Goal: Information Seeking & Learning: Learn about a topic

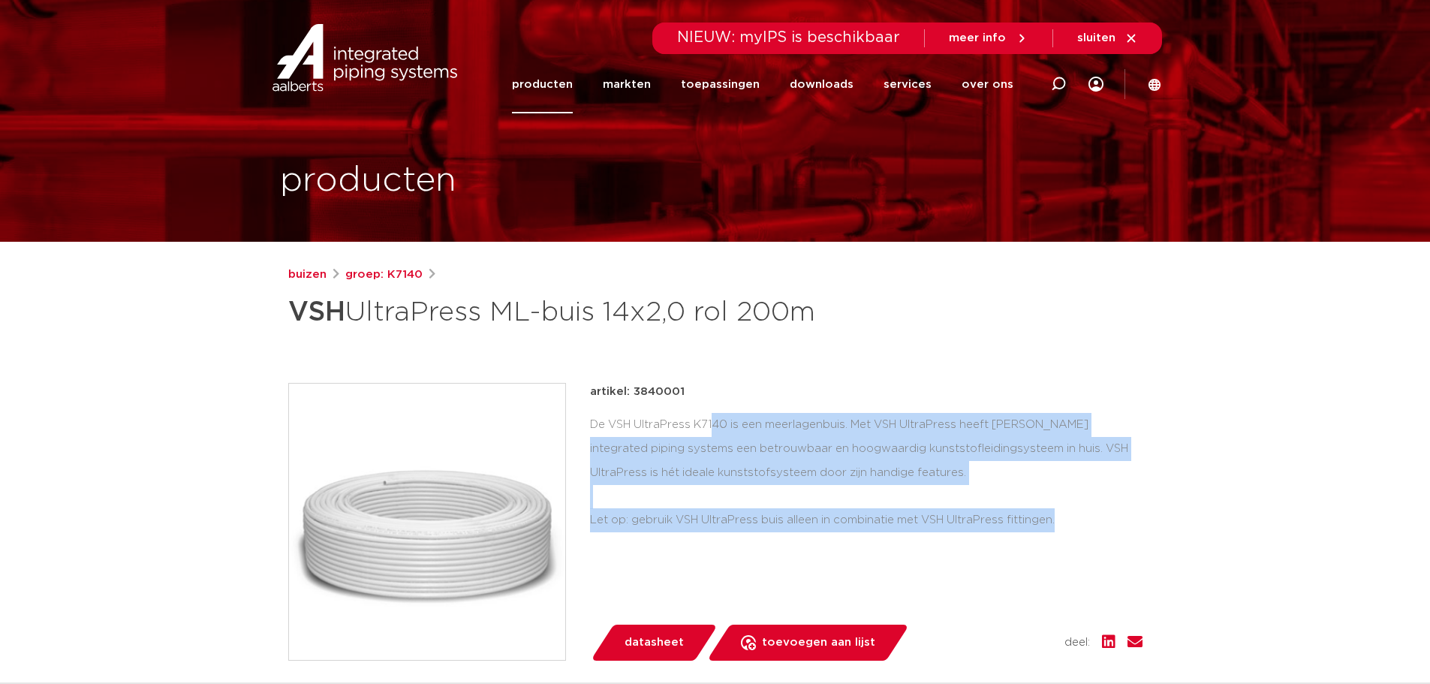
drag, startPoint x: 1044, startPoint y: 522, endPoint x: 591, endPoint y: 423, distance: 463.2
click at [591, 423] on div "De VSH UltraPress K7140 is een meerlagenbuis. Met VSH UltraPress heeft Aalberts…" at bounding box center [866, 472] width 552 height 119
copy div "De VSH UltraPress K7140 is een meerlagenbuis. Met VSH UltraPress heeft Aalberts…"
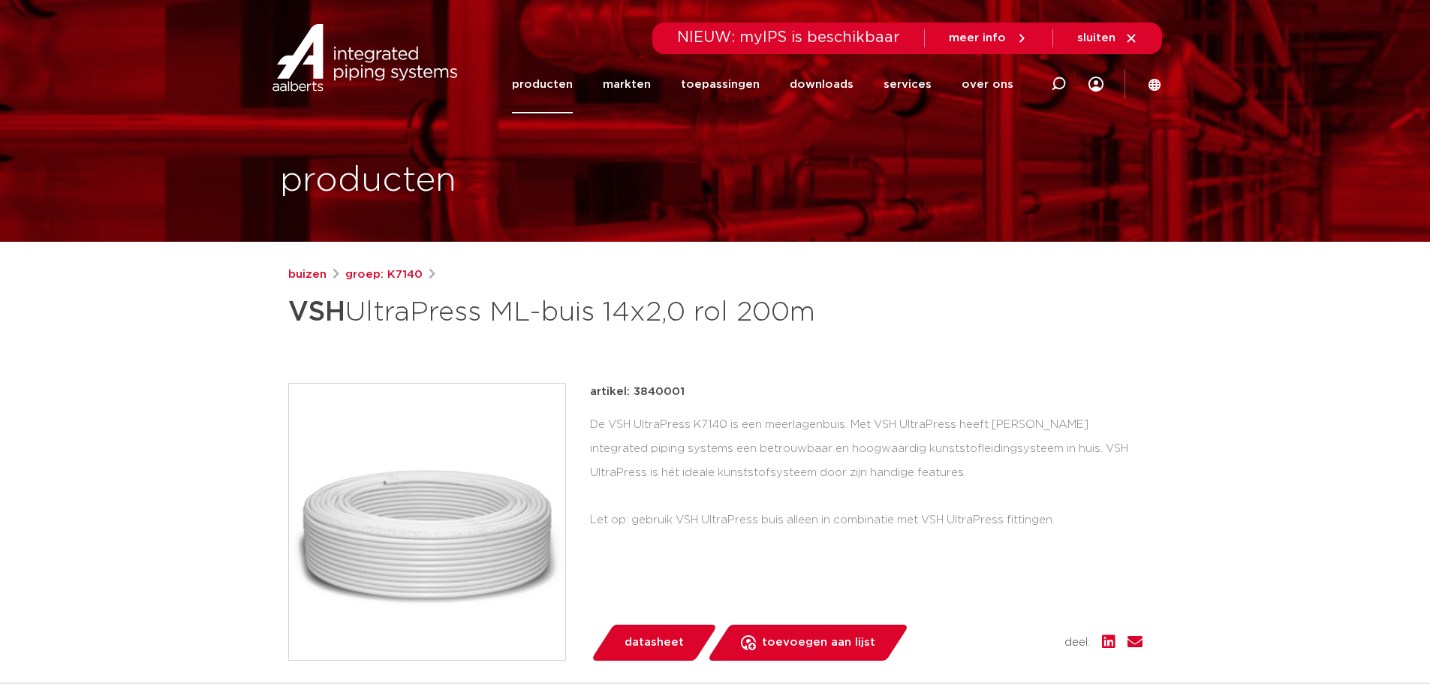
click at [636, 323] on h1 "VSH UltraPress ML-buis 14x2,0 rol 200m" at bounding box center [570, 312] width 564 height 45
drag, startPoint x: 816, startPoint y: 311, endPoint x: 290, endPoint y: 312, distance: 526.1
click at [290, 312] on h1 "VSH UltraPress ML-buis 14x2,0 rol 200m" at bounding box center [570, 312] width 564 height 45
copy h1 "VSH UltraPress ML-buis 14x2,0 rol 200m"
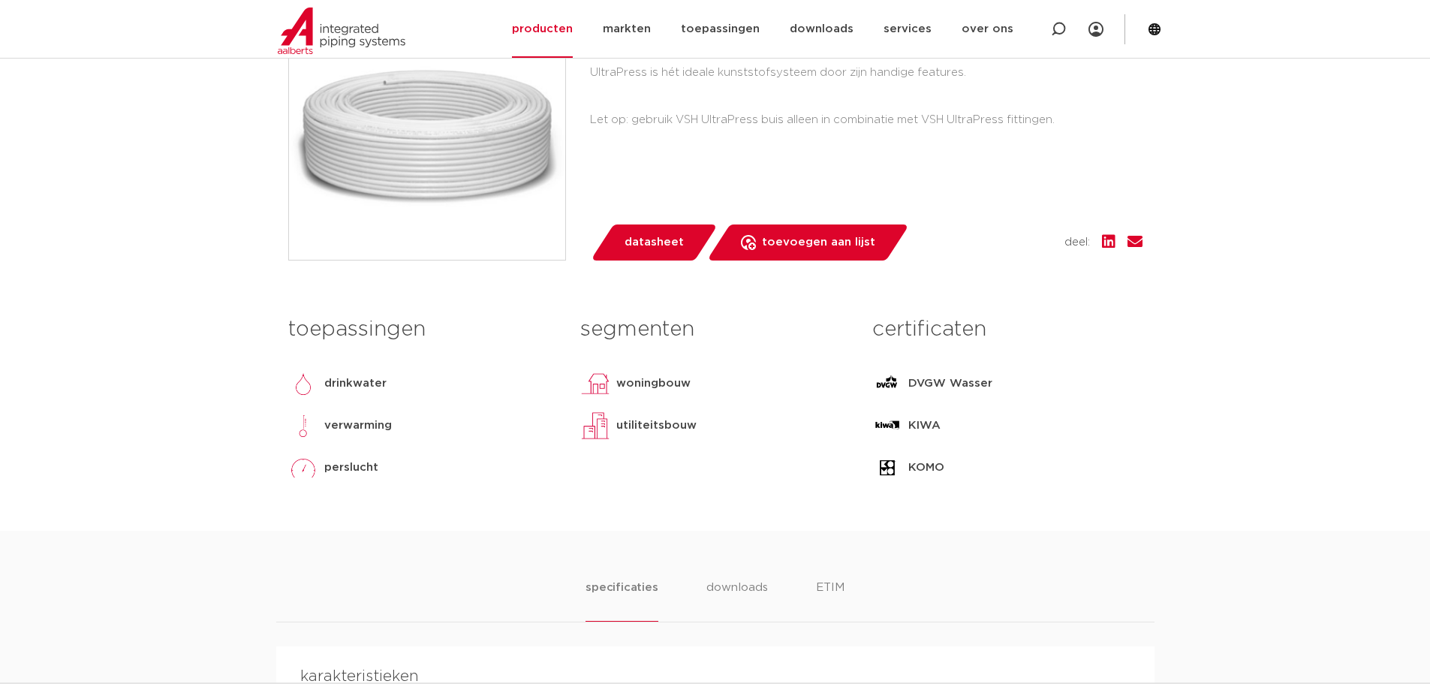
scroll to position [801, 0]
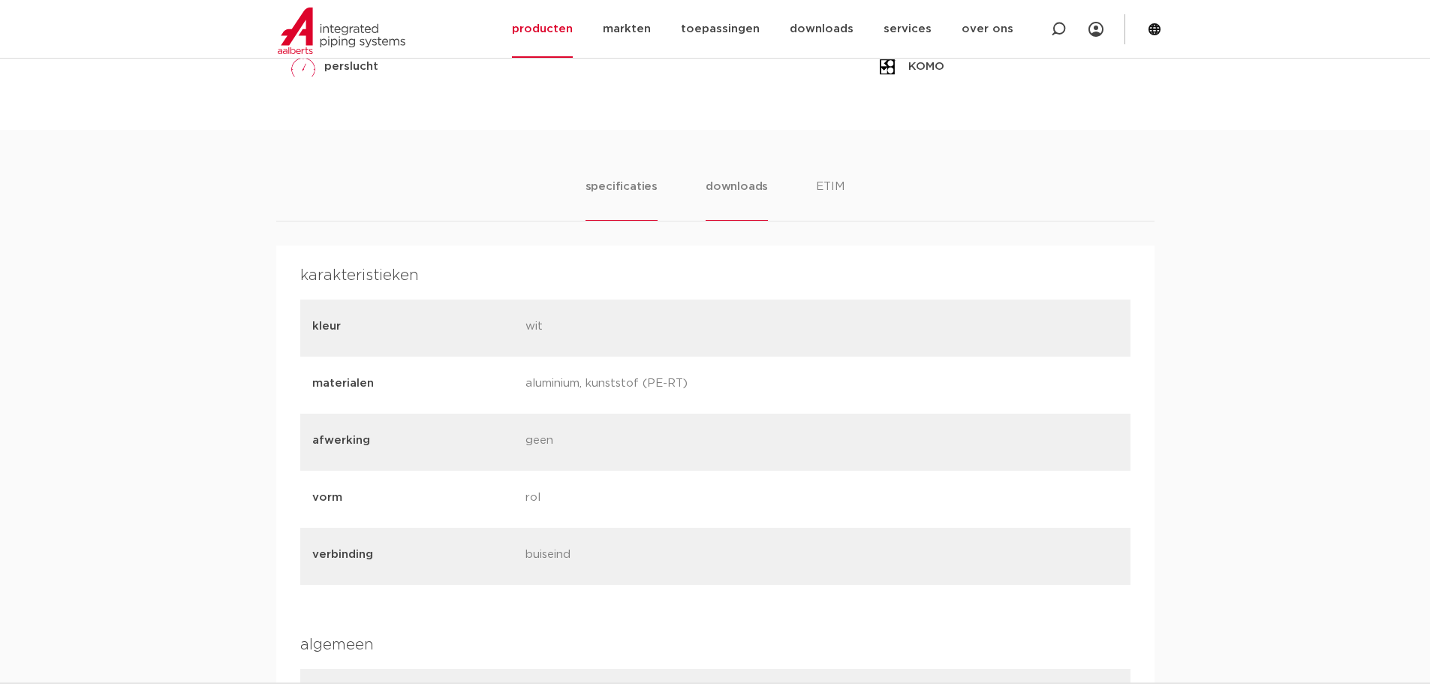
click at [727, 188] on li "downloads" at bounding box center [736, 199] width 62 height 43
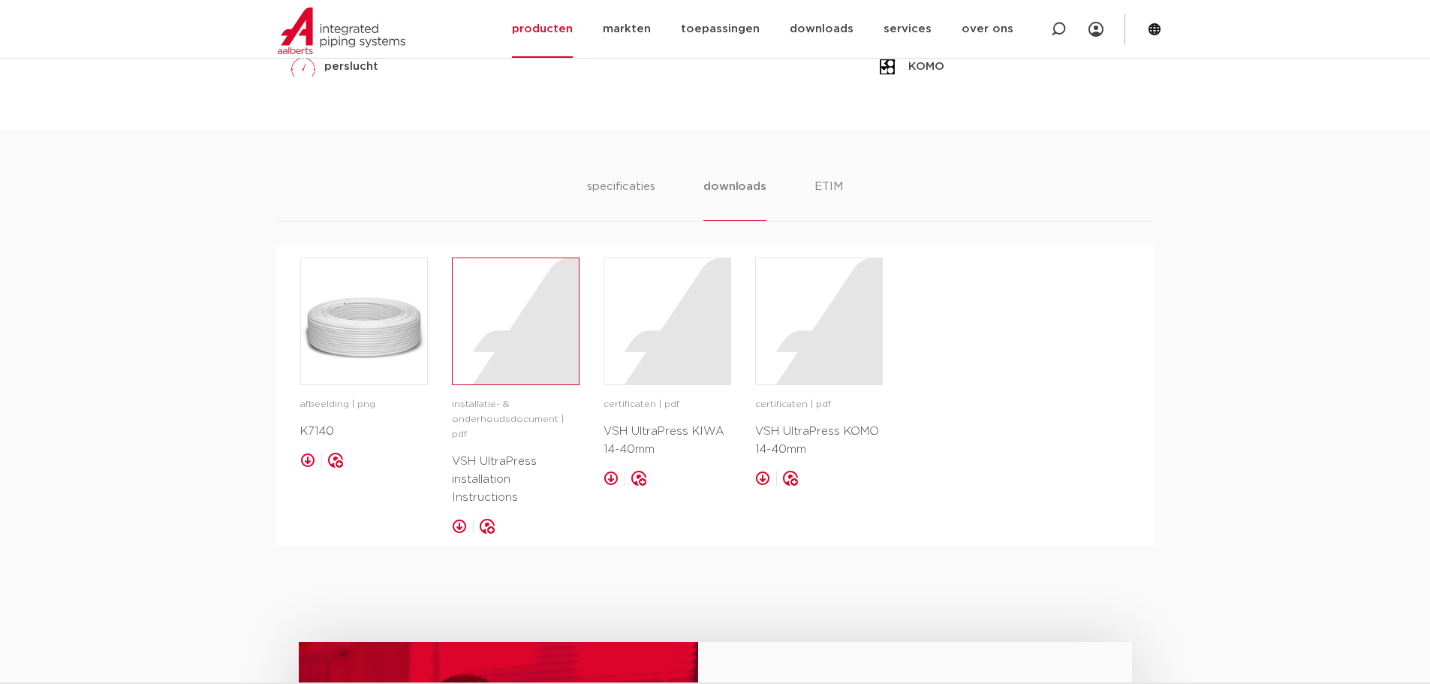
click at [525, 337] on div at bounding box center [516, 321] width 126 height 126
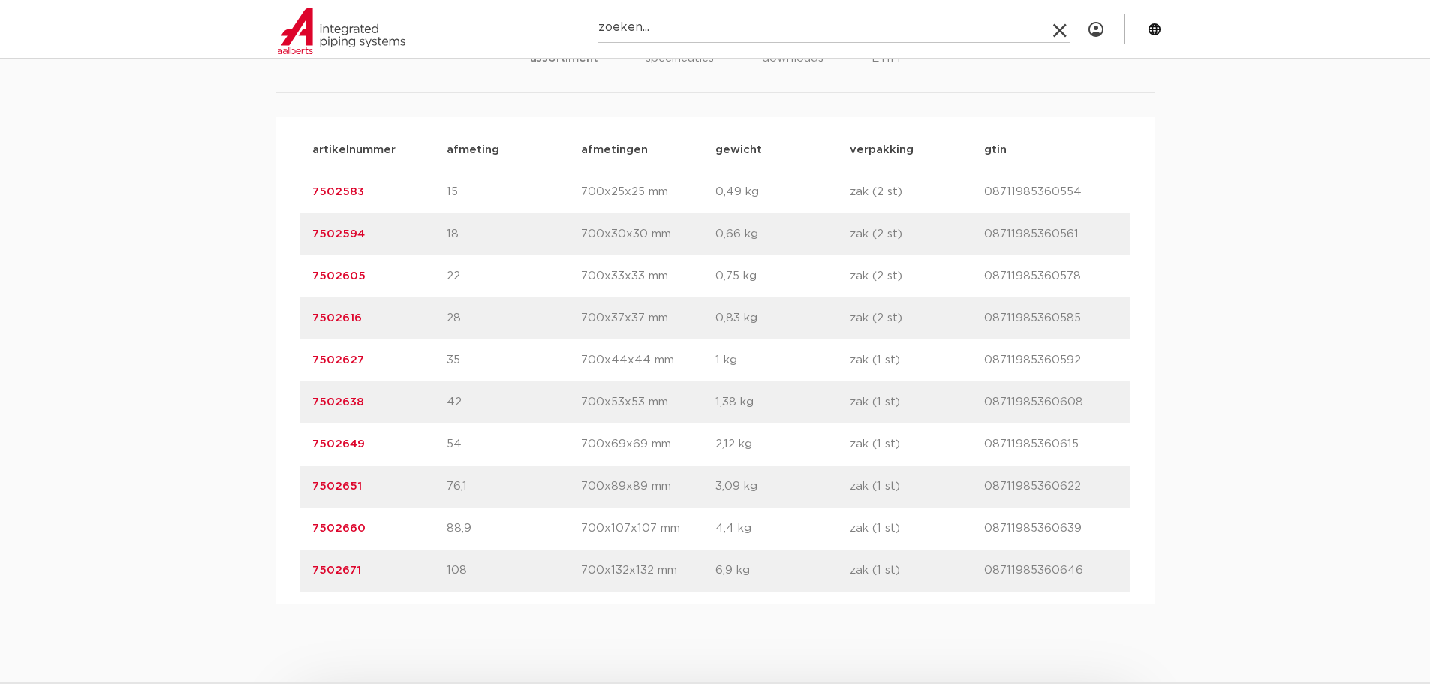
click at [732, 31] on input "Zoeken" at bounding box center [834, 28] width 472 height 30
type input "6563139"
click button "Zoeken" at bounding box center [0, 0] width 0 height 0
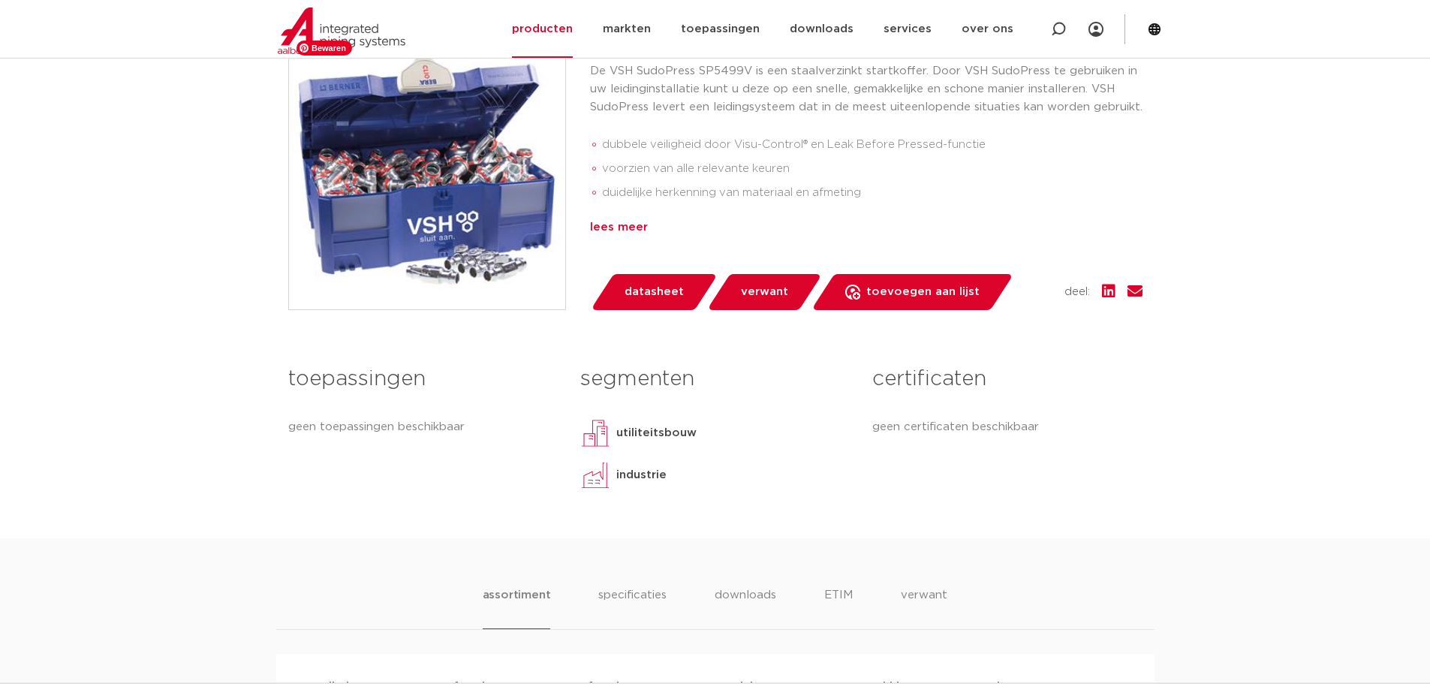
click at [594, 228] on div "lees meer" at bounding box center [866, 227] width 552 height 18
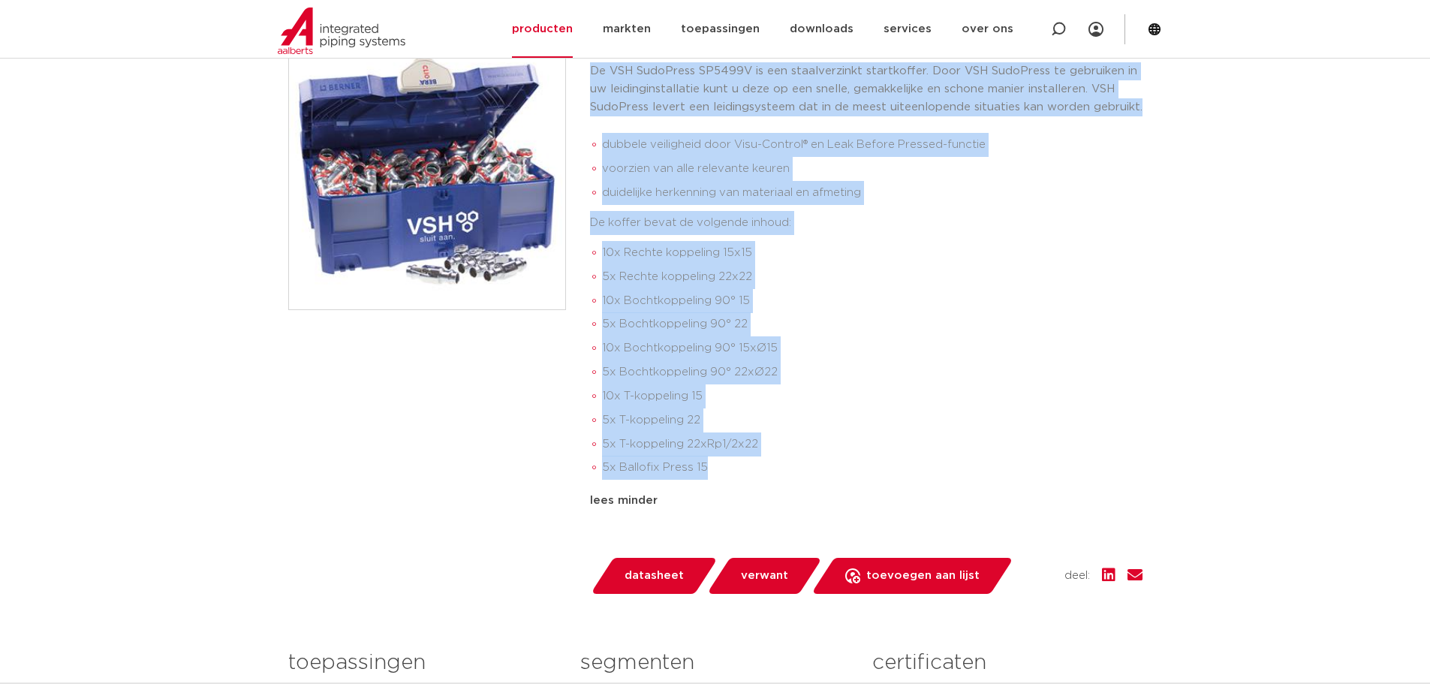
drag, startPoint x: 719, startPoint y: 469, endPoint x: 588, endPoint y: 74, distance: 415.8
click at [588, 74] on div "groep: SP5499V De VSH SudoPress SP5499V is een staalverzinkt startkoffer. Door …" at bounding box center [715, 312] width 854 height 561
copy div "De VSH SudoPress SP5499V is een staalverzinkt startkoffer. Door VSH SudoPress t…"
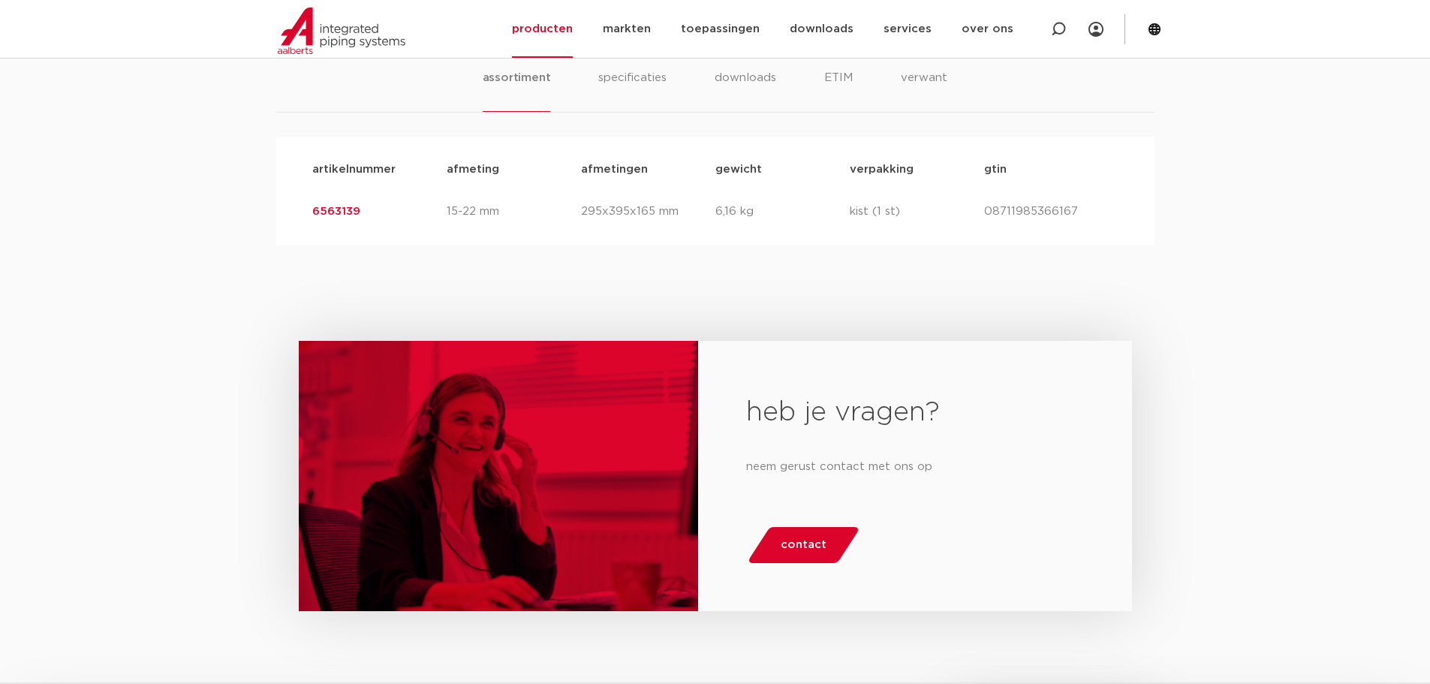
scroll to position [801, 0]
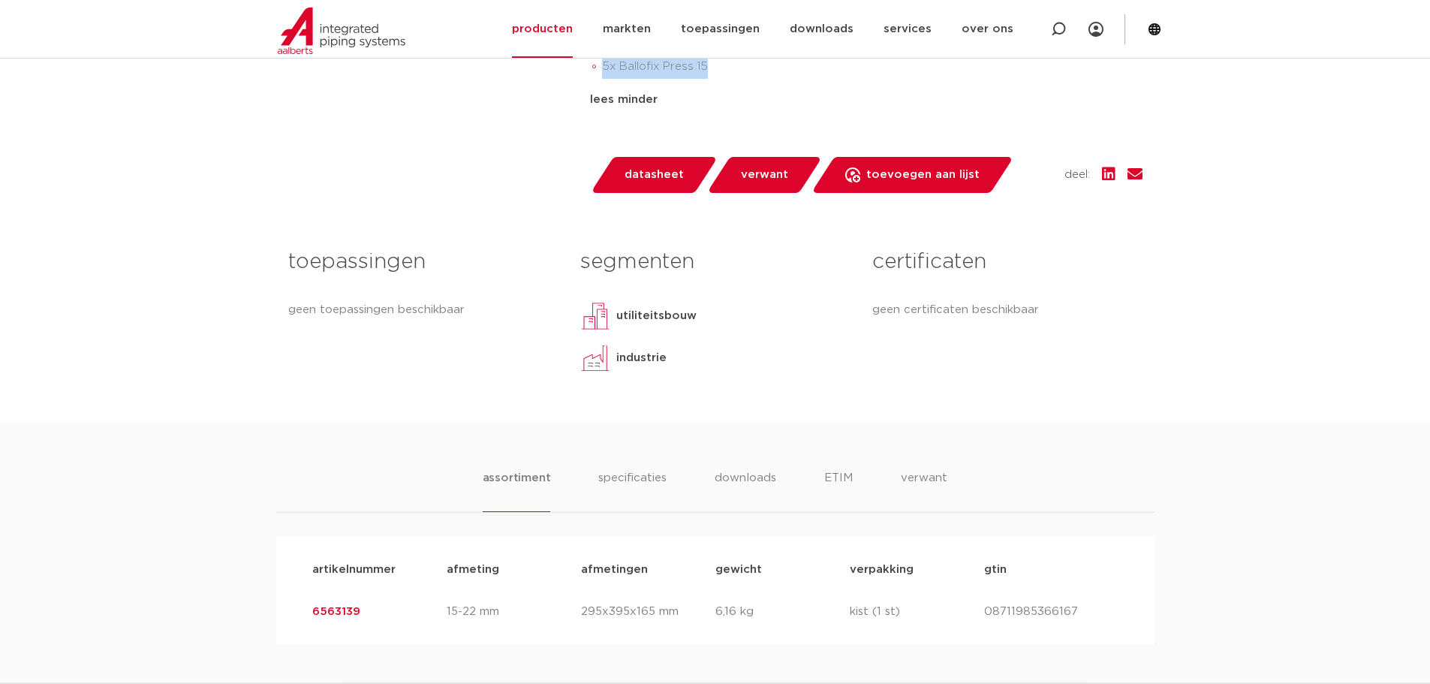
click at [762, 181] on span "verwant" at bounding box center [764, 175] width 47 height 24
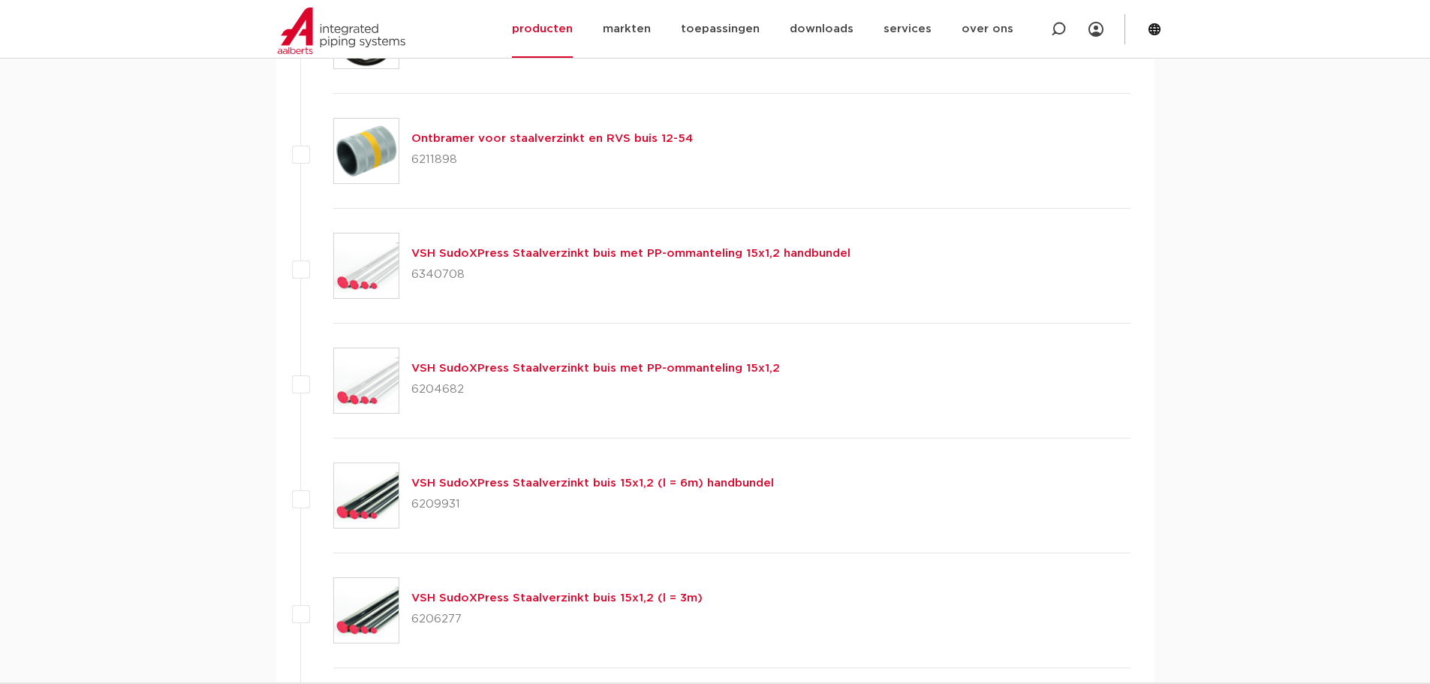
scroll to position [191, 0]
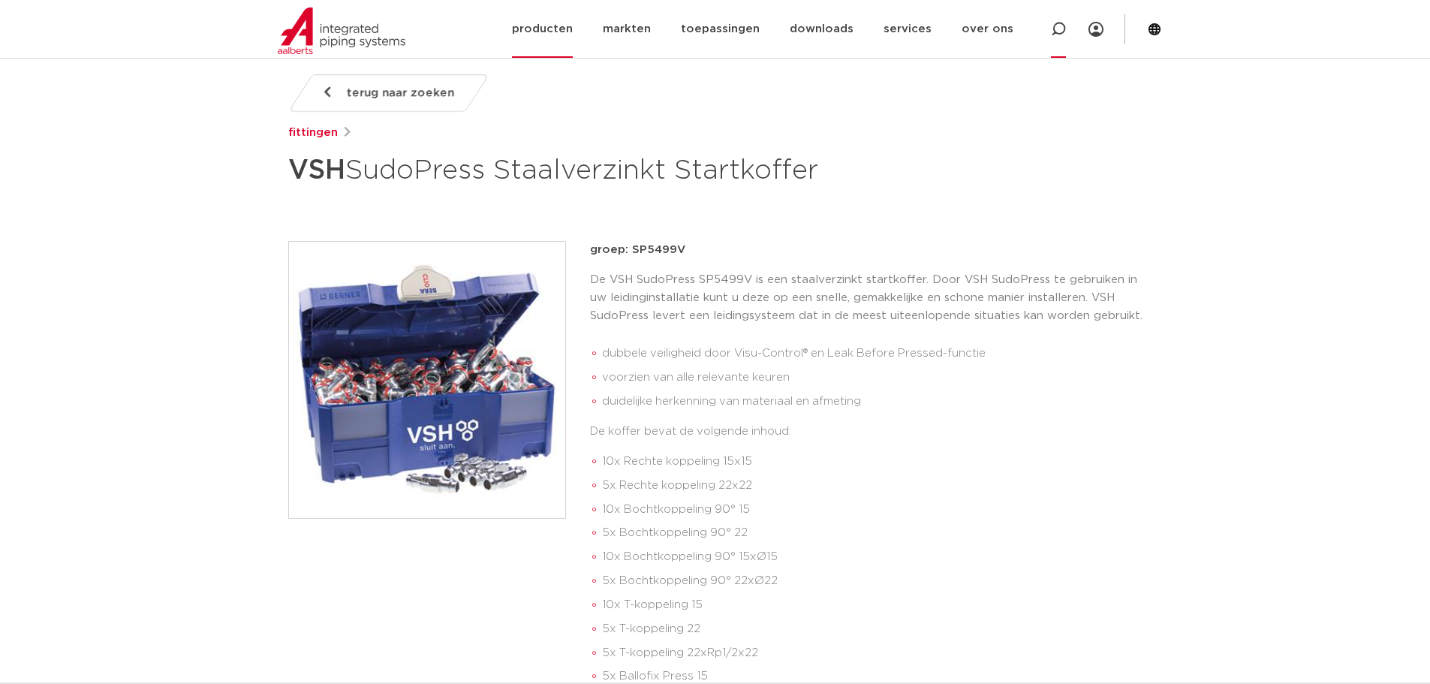
click at [1051, 27] on icon at bounding box center [1058, 29] width 15 height 15
click at [630, 30] on input "Zoeken" at bounding box center [834, 28] width 472 height 30
paste input "6212514"
type input "6212514"
click button "Zoeken" at bounding box center [0, 0] width 0 height 0
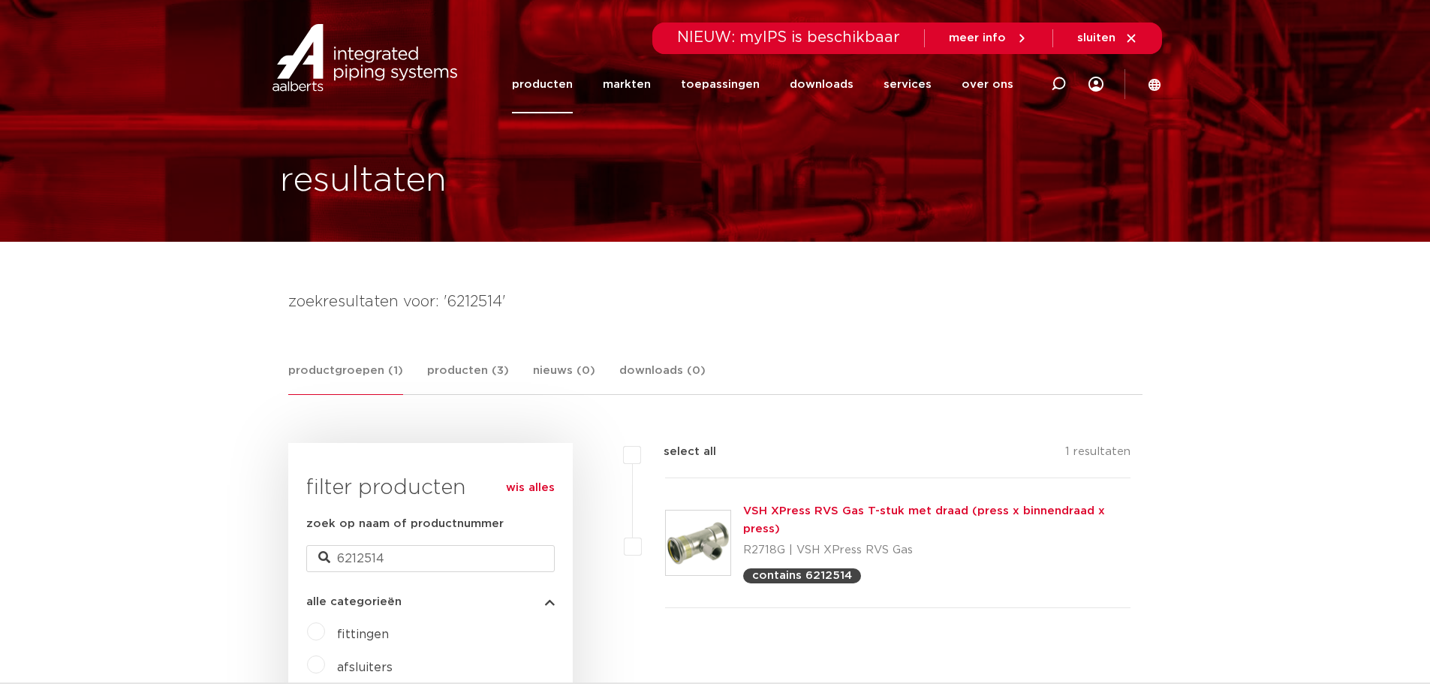
click at [771, 509] on link "VSH XPress RVS Gas T-stuk met draad (press x binnendraad x press)" at bounding box center [924, 519] width 362 height 29
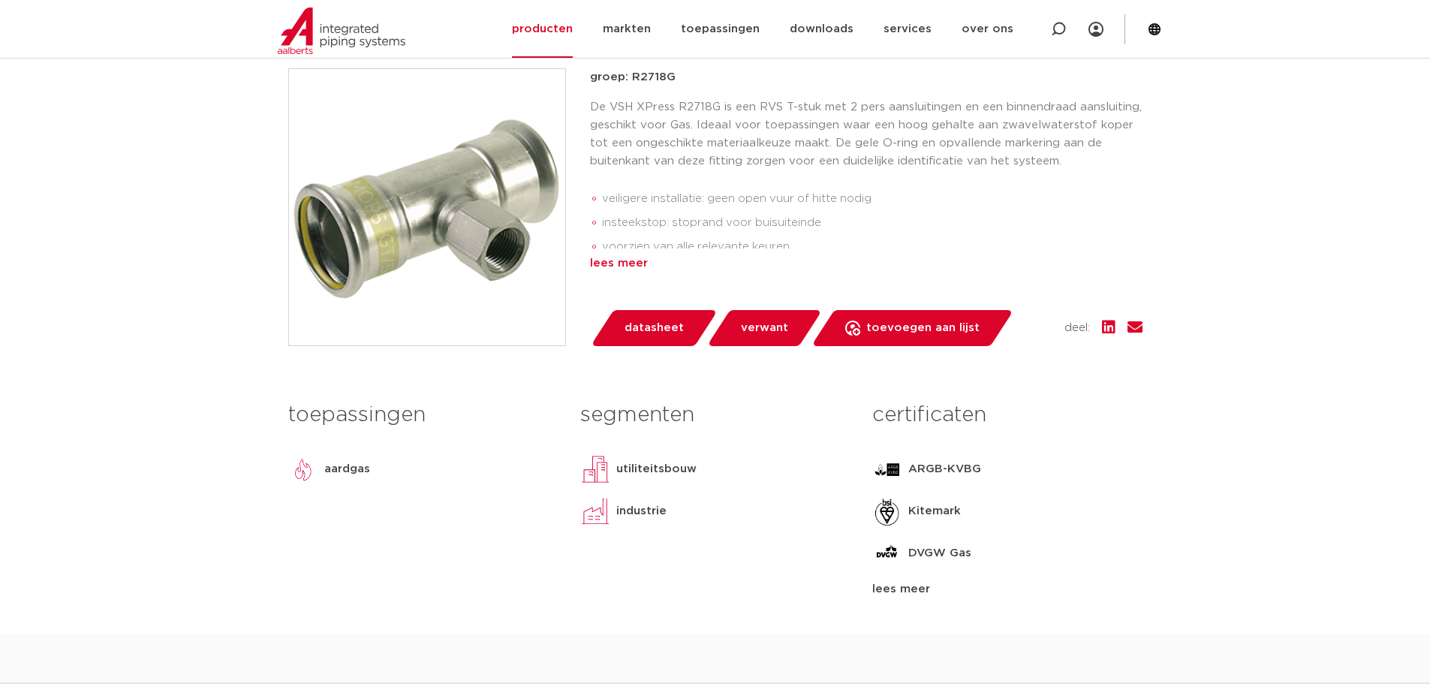
click at [617, 265] on div "lees meer" at bounding box center [866, 263] width 552 height 18
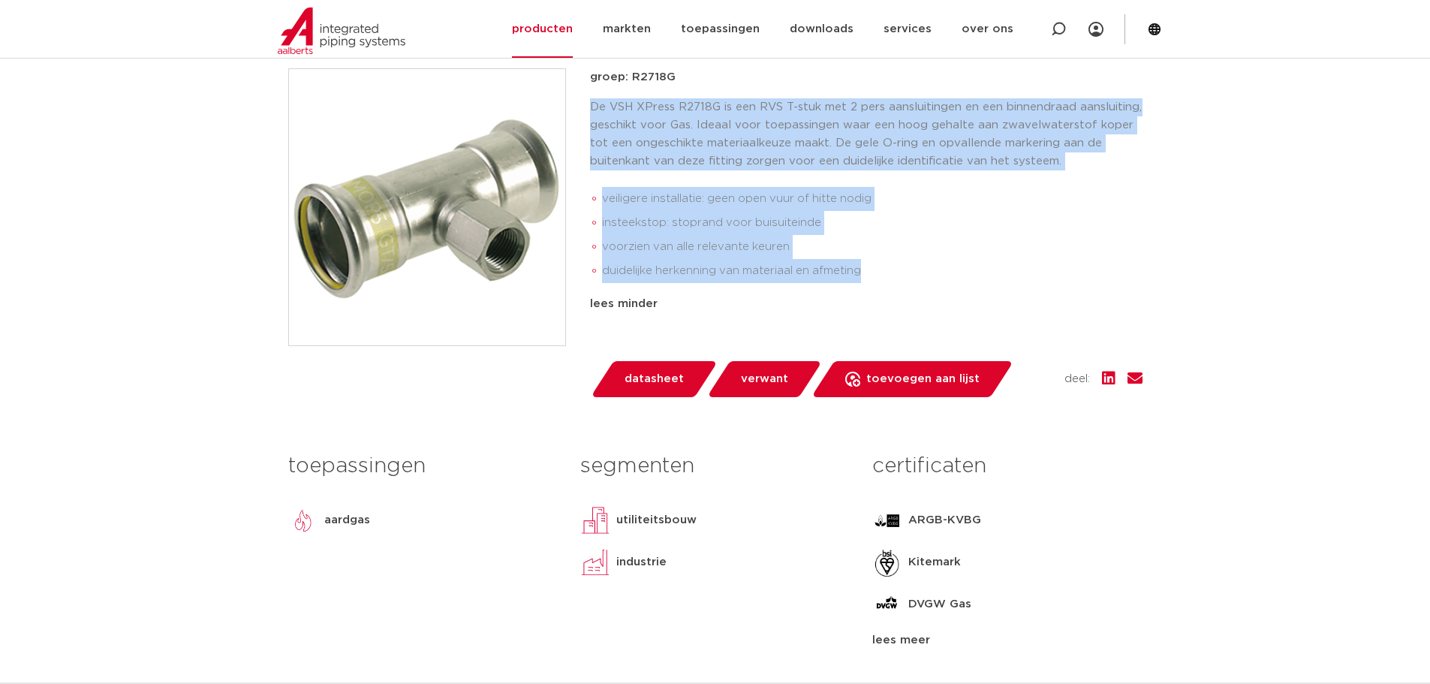
drag, startPoint x: 872, startPoint y: 270, endPoint x: 592, endPoint y: 103, distance: 326.1
click at [592, 103] on div "De VSH XPress R2718G is een RVS T-stuk met 2 pers aansluitingen en een binnendr…" at bounding box center [866, 193] width 552 height 191
copy div "De VSH XPress R2718G is een RVS T-stuk met 2 pers aansluitingen en een binnendr…"
click at [635, 377] on span "datasheet" at bounding box center [653, 379] width 59 height 24
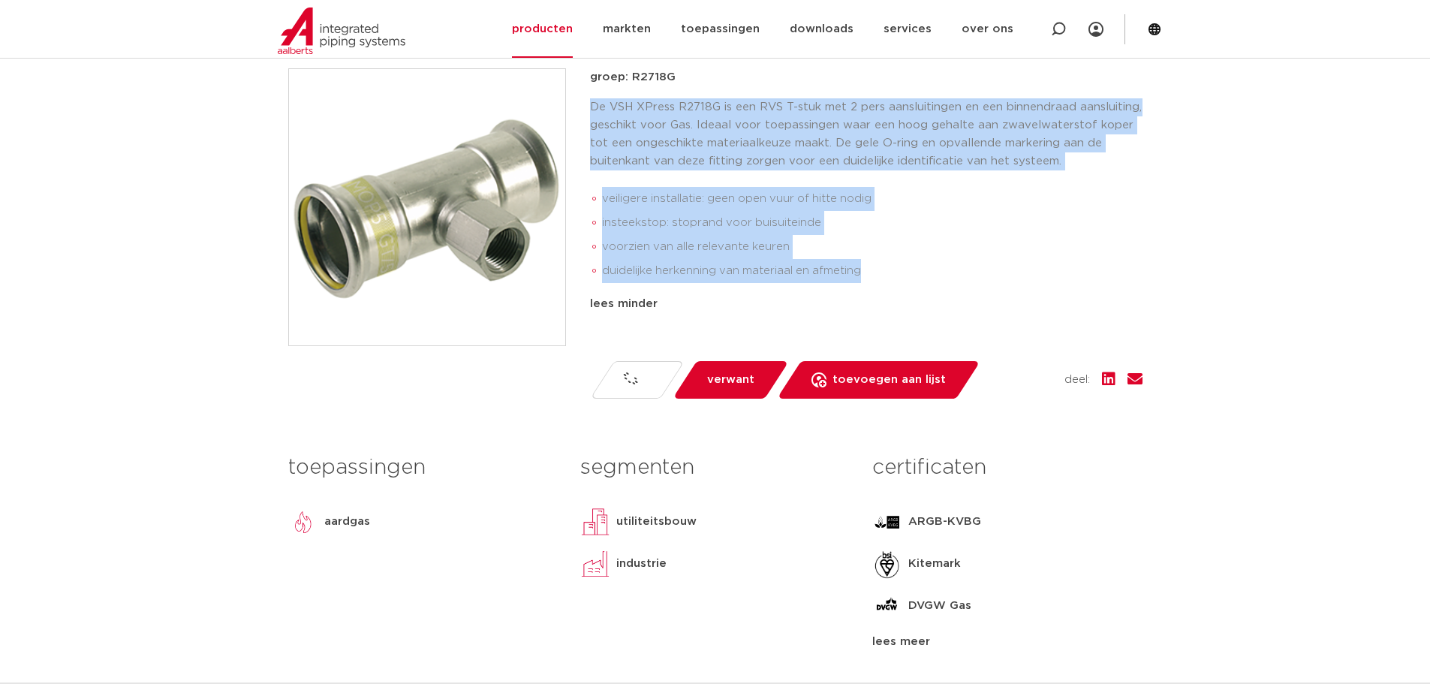
click at [722, 375] on span "verwant" at bounding box center [730, 380] width 47 height 24
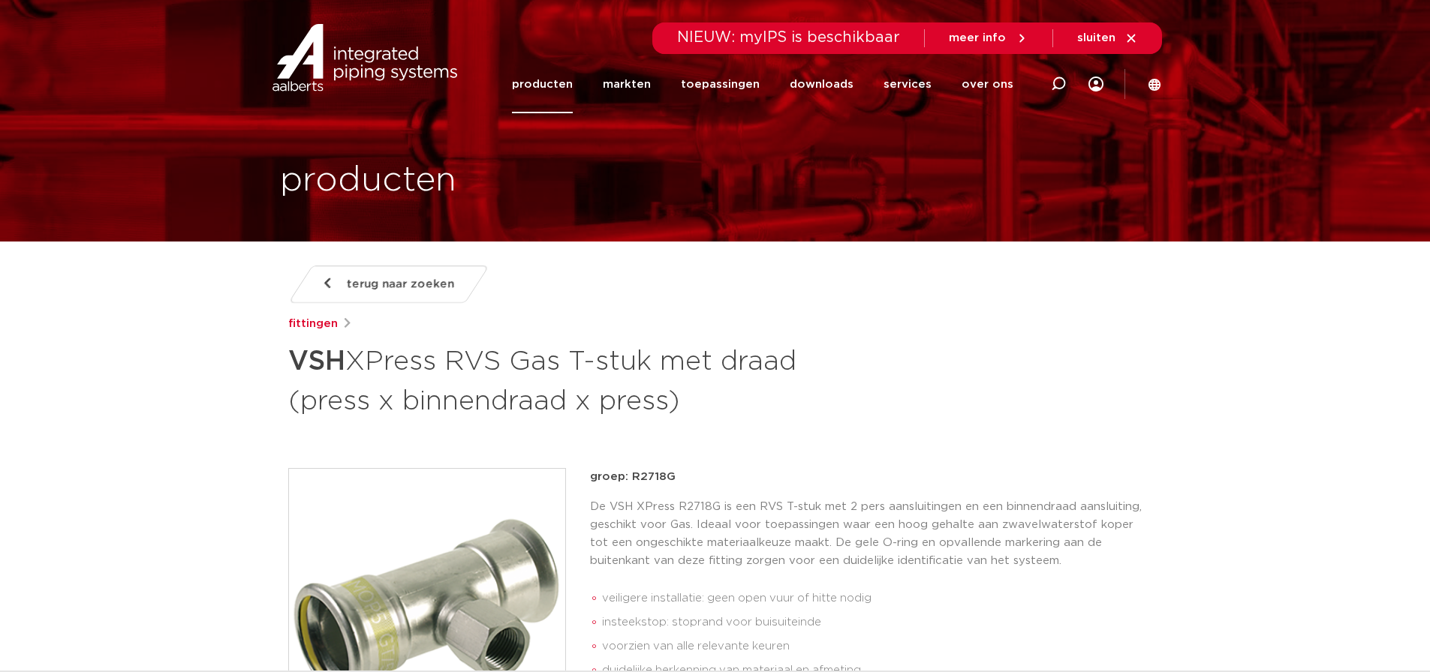
click at [650, 476] on p "groep: R2718G" at bounding box center [866, 477] width 552 height 18
click at [649, 476] on p "groep: R2718G" at bounding box center [866, 477] width 552 height 18
copy p "R2718G"
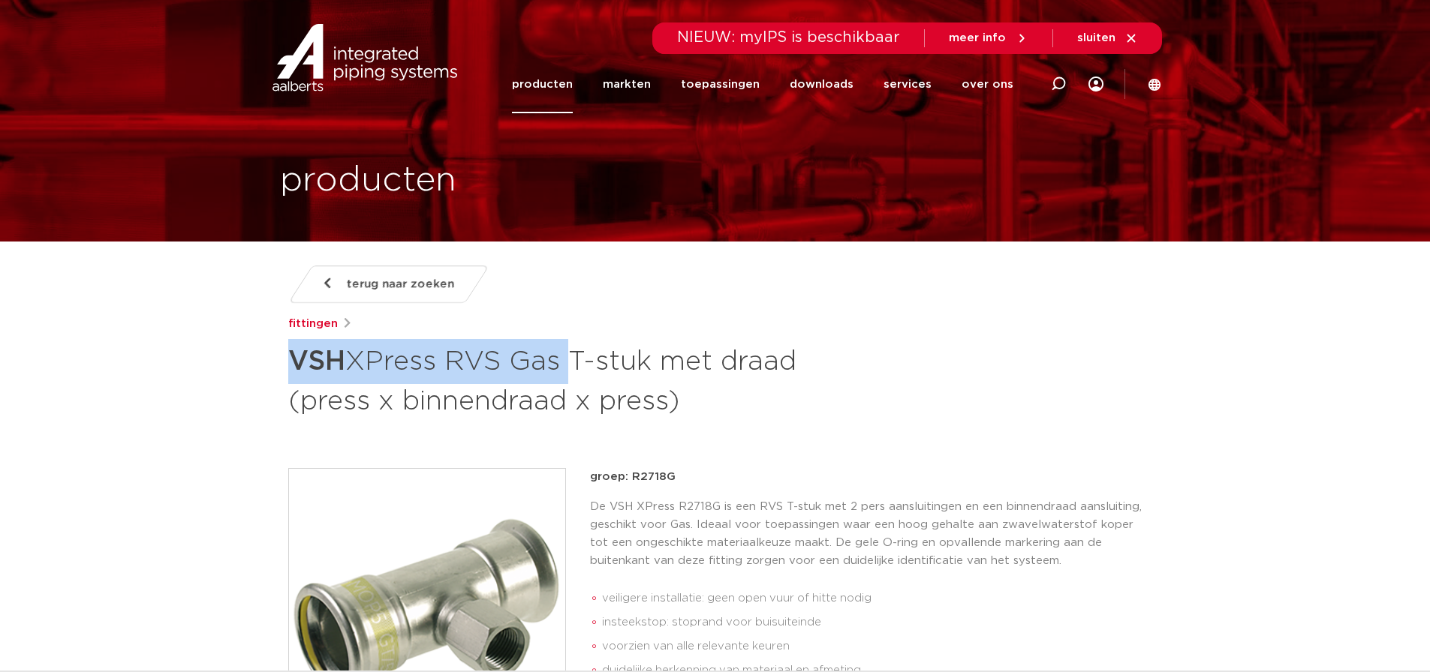
drag, startPoint x: 562, startPoint y: 365, endPoint x: 287, endPoint y: 359, distance: 275.5
copy h1 "VSH XPress RVS Gas"
click at [513, 588] on img at bounding box center [427, 607] width 276 height 276
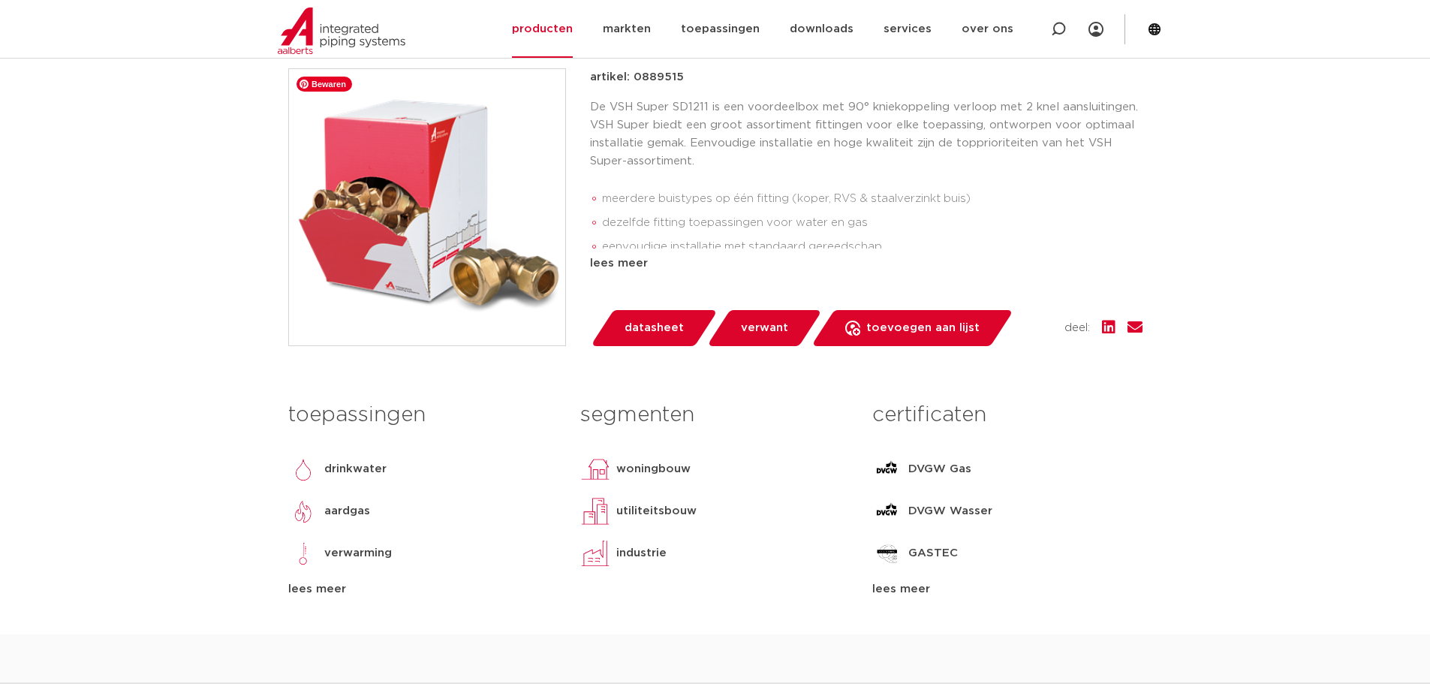
click at [456, 251] on img at bounding box center [427, 207] width 276 height 276
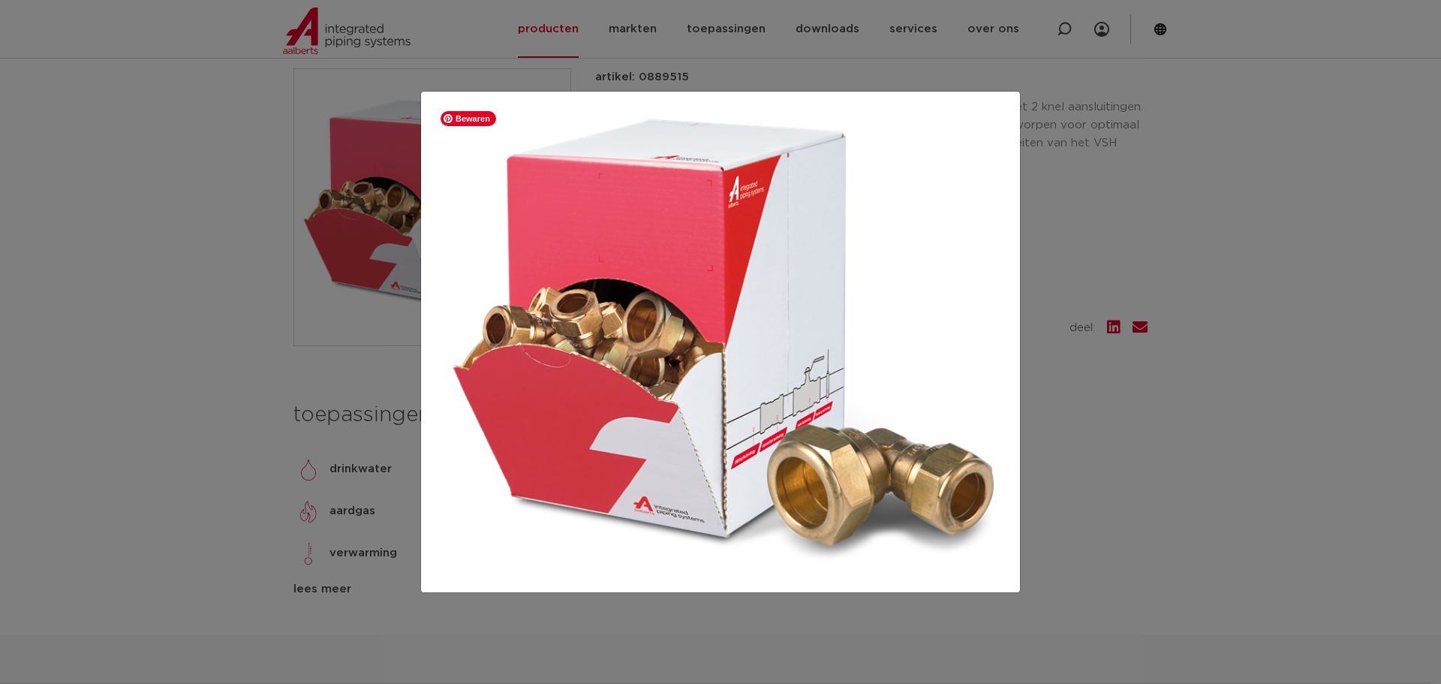
click at [830, 394] on img at bounding box center [720, 342] width 575 height 477
click at [1073, 242] on div at bounding box center [720, 342] width 1441 height 684
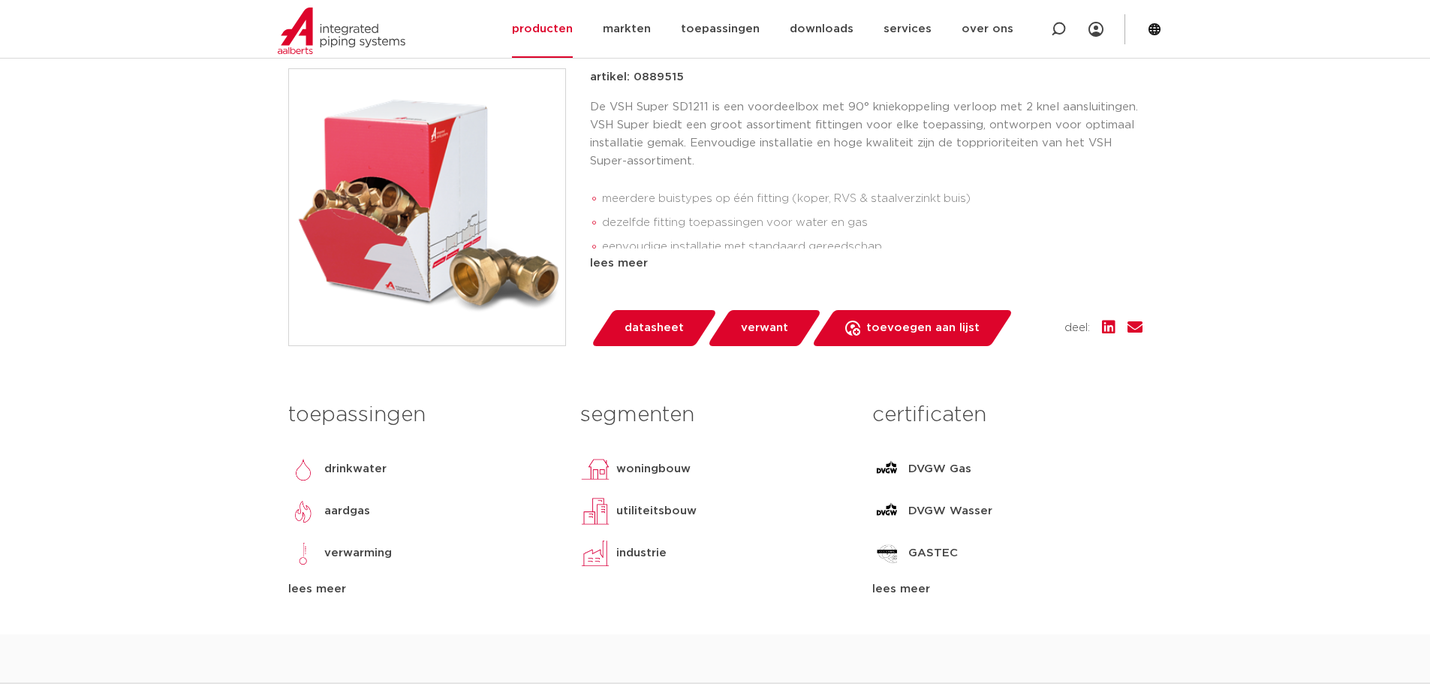
click at [637, 257] on div "lees meer" at bounding box center [866, 263] width 552 height 18
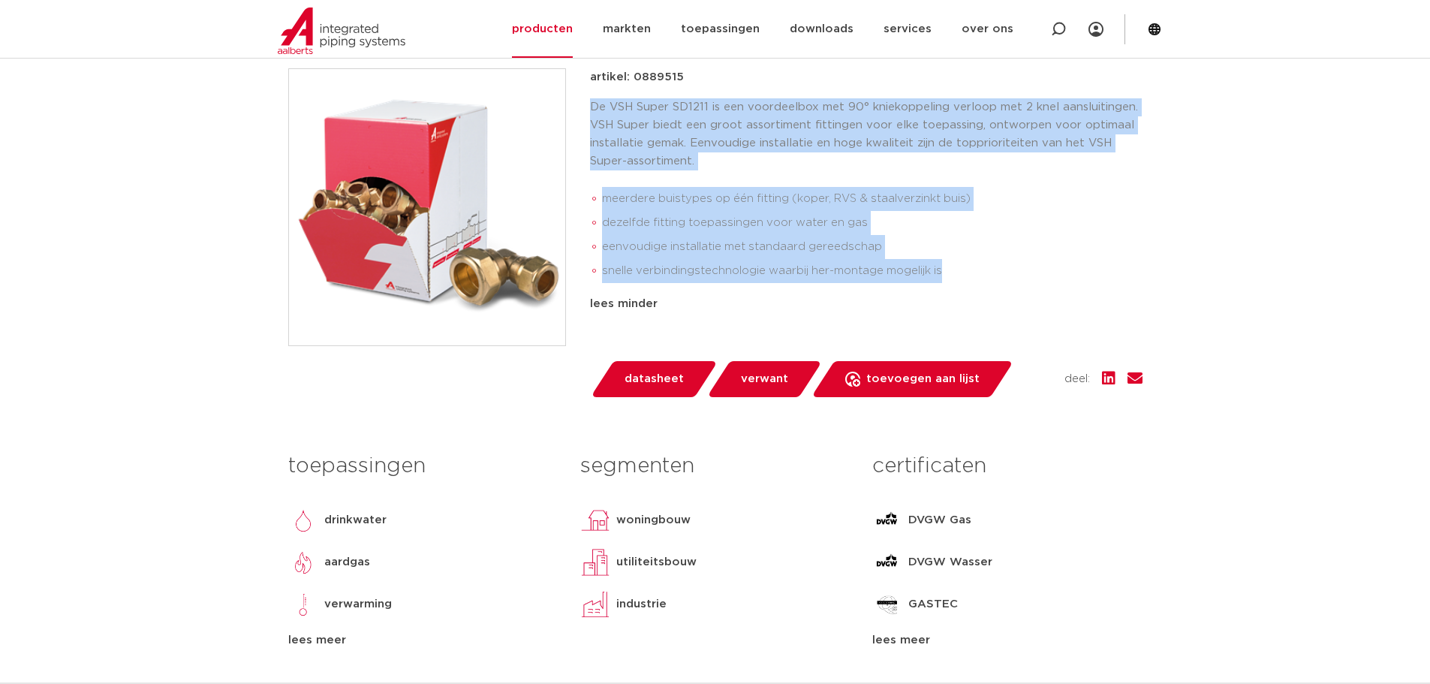
drag, startPoint x: 952, startPoint y: 270, endPoint x: 591, endPoint y: 106, distance: 395.9
click at [591, 106] on div "De VSH Super SD1211 is een voordeelbox met 90° kniekoppeling verloop met 2 knel…" at bounding box center [866, 193] width 552 height 191
copy div "De VSH Super SD1211 is een voordeelbox met 90° kniekoppeling verloop met 2 knel…"
click at [752, 374] on span "verwant" at bounding box center [764, 379] width 47 height 24
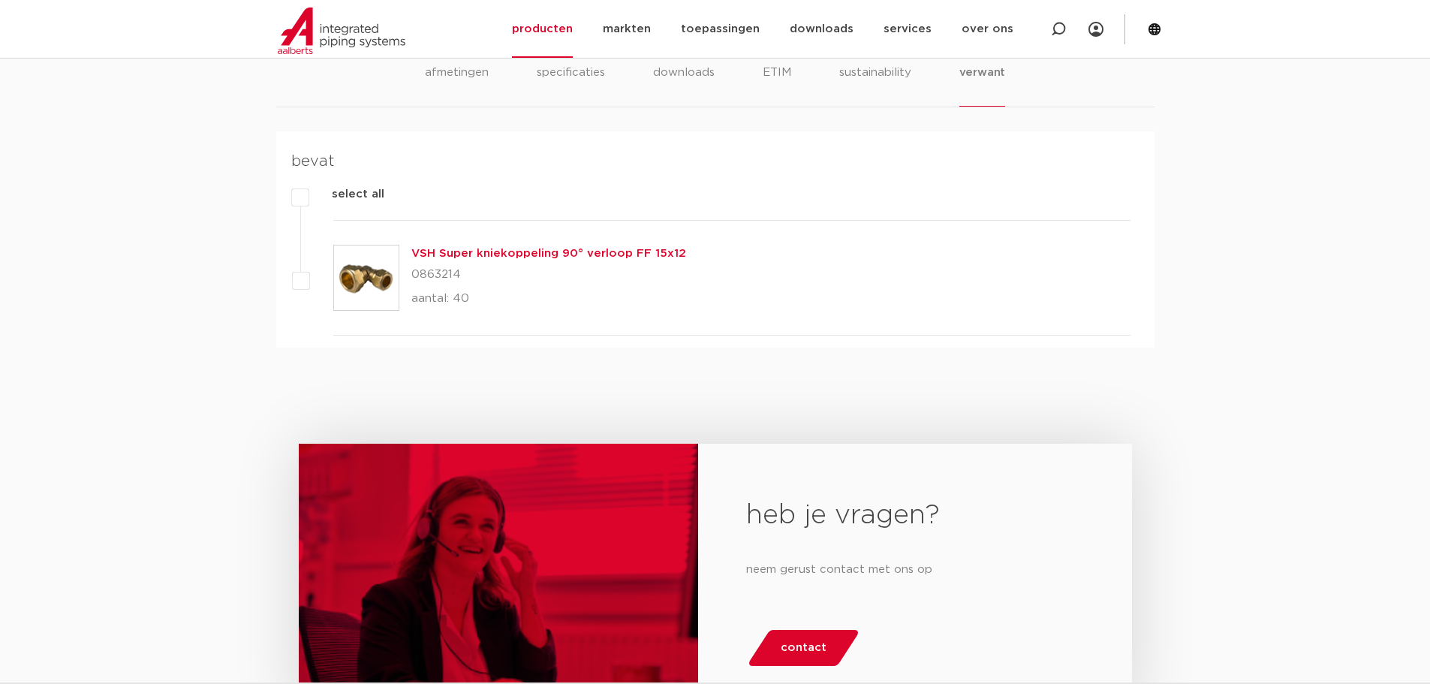
scroll to position [1085, 0]
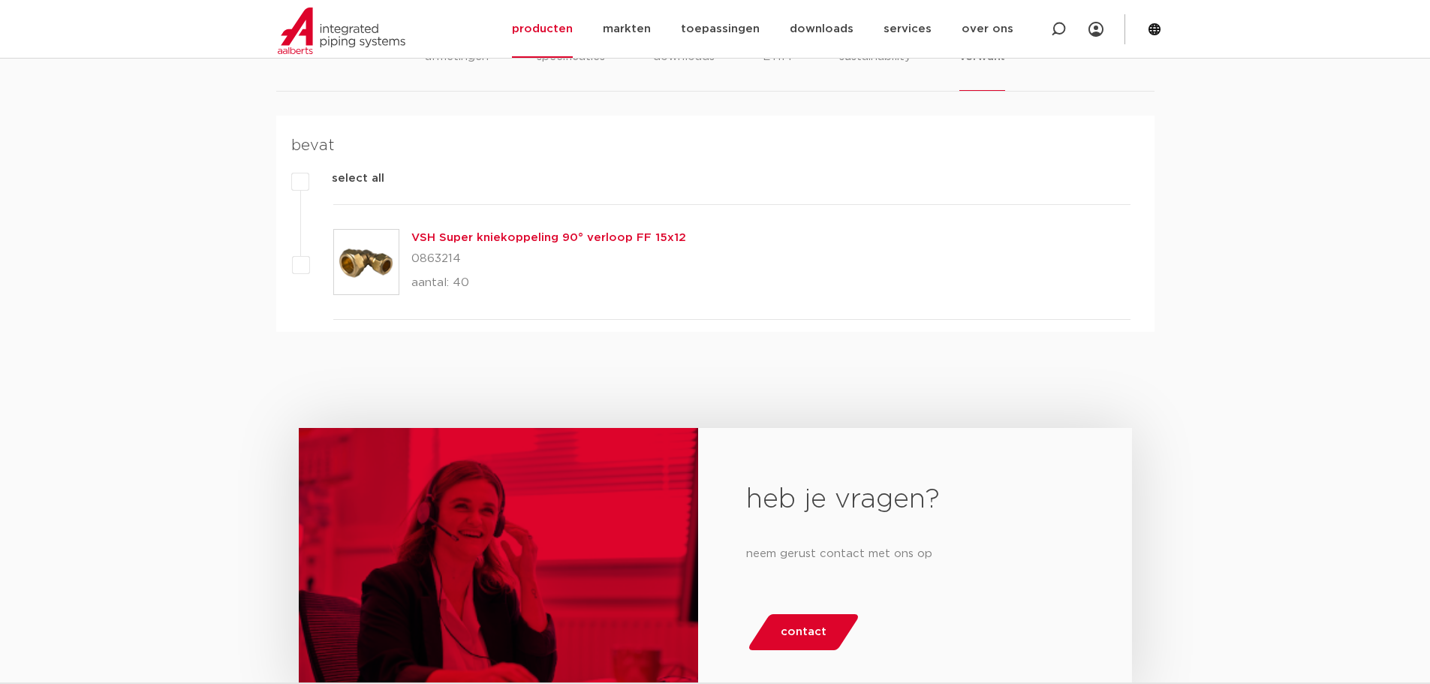
click at [429, 262] on p "0863214" at bounding box center [548, 259] width 275 height 24
copy p "0863214"
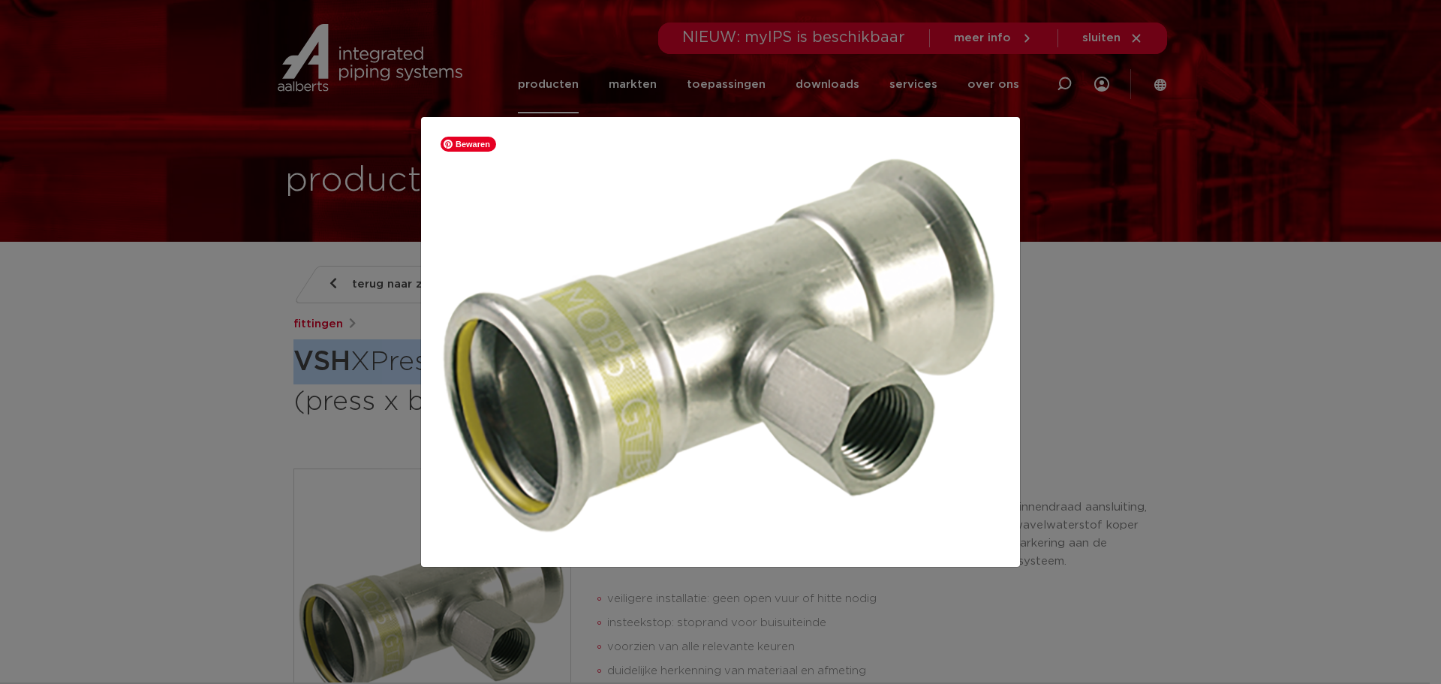
click at [955, 173] on img at bounding box center [720, 342] width 575 height 426
click at [925, 183] on img at bounding box center [720, 342] width 575 height 426
click at [1024, 201] on div at bounding box center [720, 342] width 1441 height 684
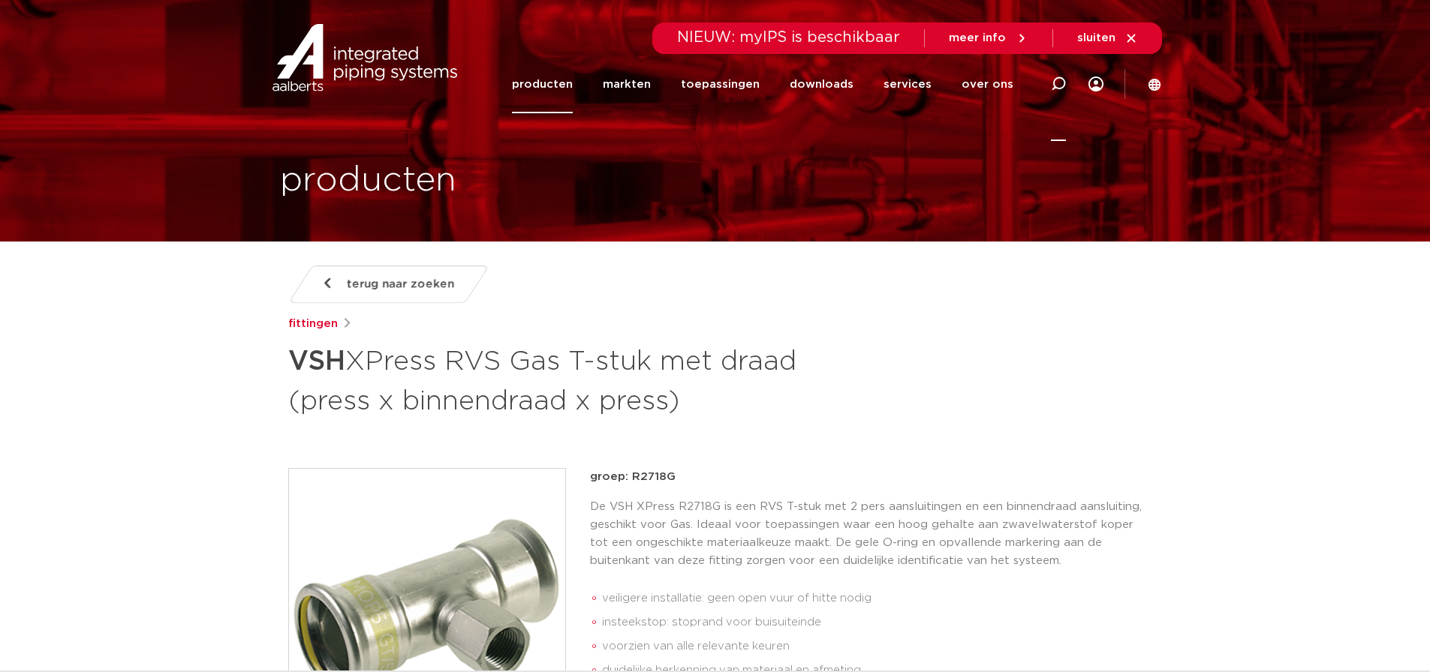
click at [1063, 83] on icon at bounding box center [1058, 84] width 15 height 15
click at [639, 73] on input "Zoeken" at bounding box center [832, 82] width 472 height 30
paste input "0889341"
type input "0889341"
click button "Zoeken" at bounding box center [0, 0] width 0 height 0
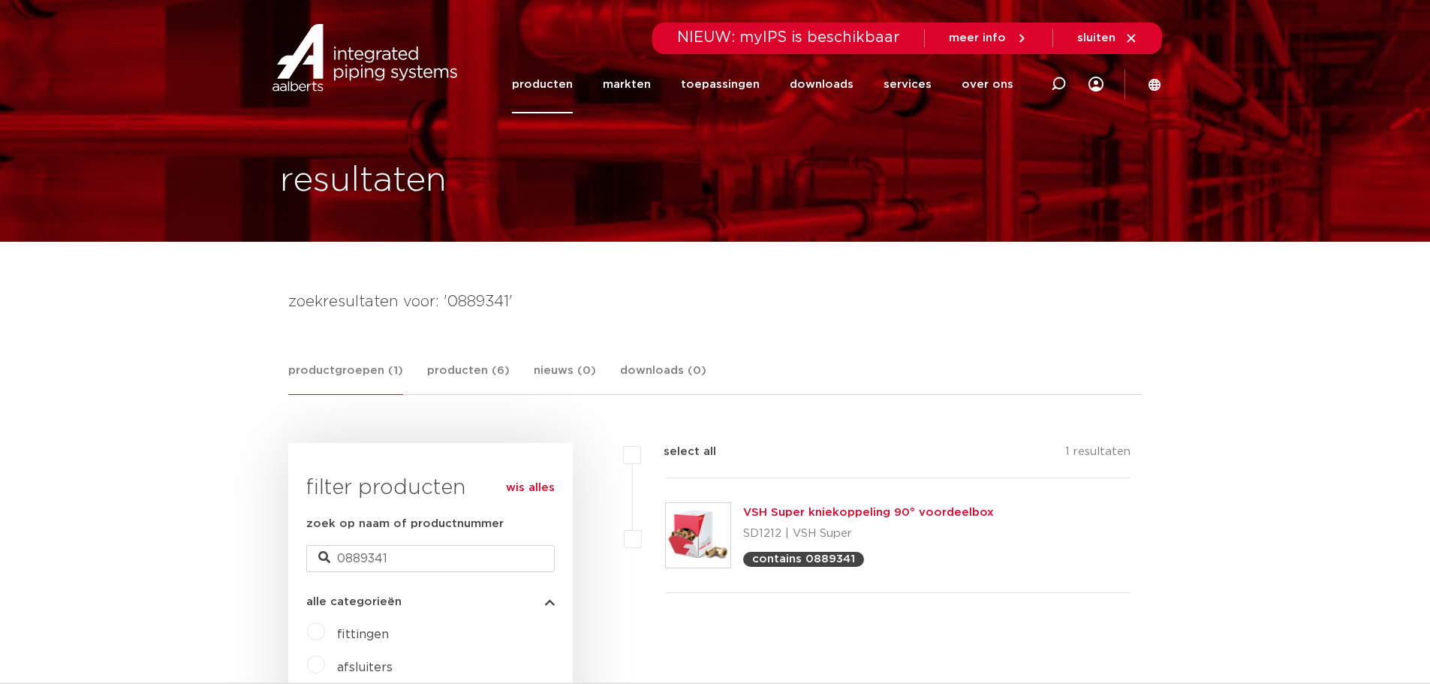
click at [901, 512] on link "VSH Super kniekoppeling 90° voordeelbox" at bounding box center [868, 512] width 251 height 11
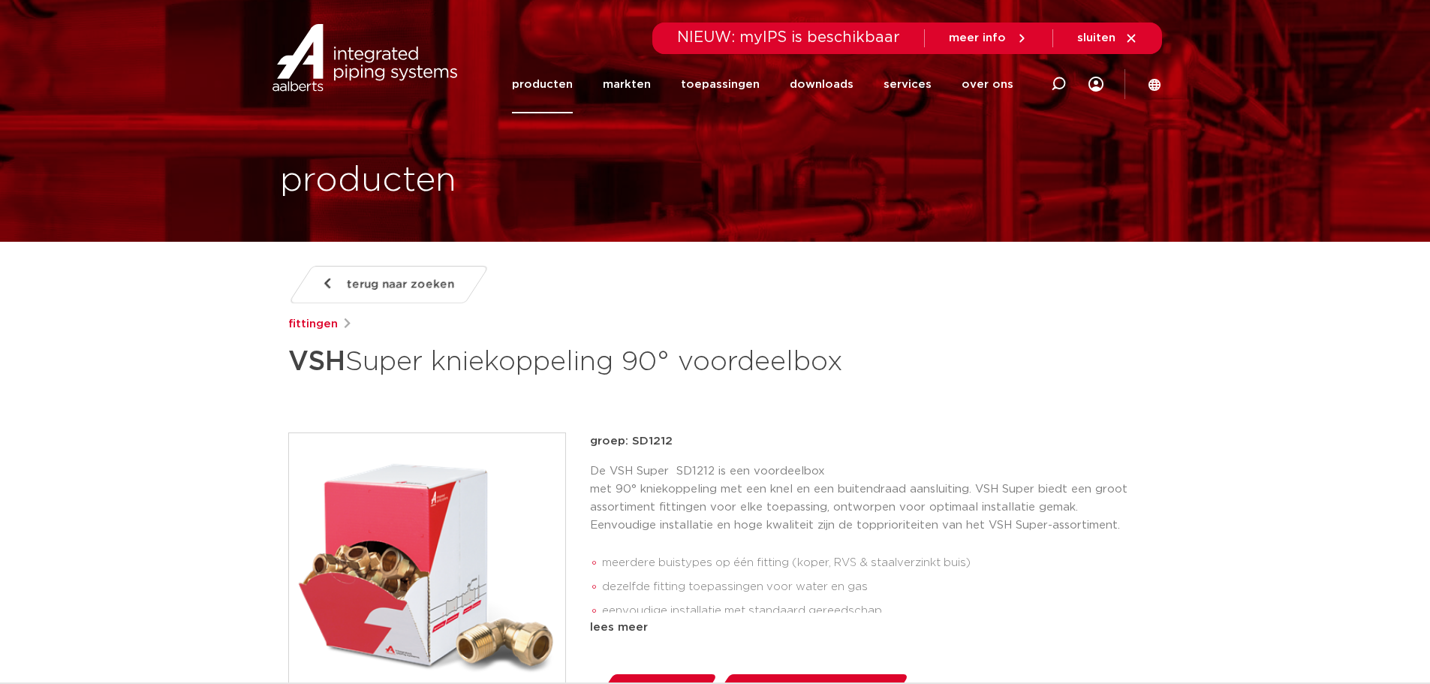
drag, startPoint x: 459, startPoint y: 408, endPoint x: 296, endPoint y: 365, distance: 168.4
click at [296, 365] on h1 "VSH Super kniekoppeling 90° voordeelbox" at bounding box center [570, 361] width 564 height 45
click at [325, 368] on strong "VSH" at bounding box center [316, 361] width 57 height 27
click at [350, 384] on h1 "VSH Super kniekoppeling 90° voordeelbox" at bounding box center [570, 361] width 564 height 45
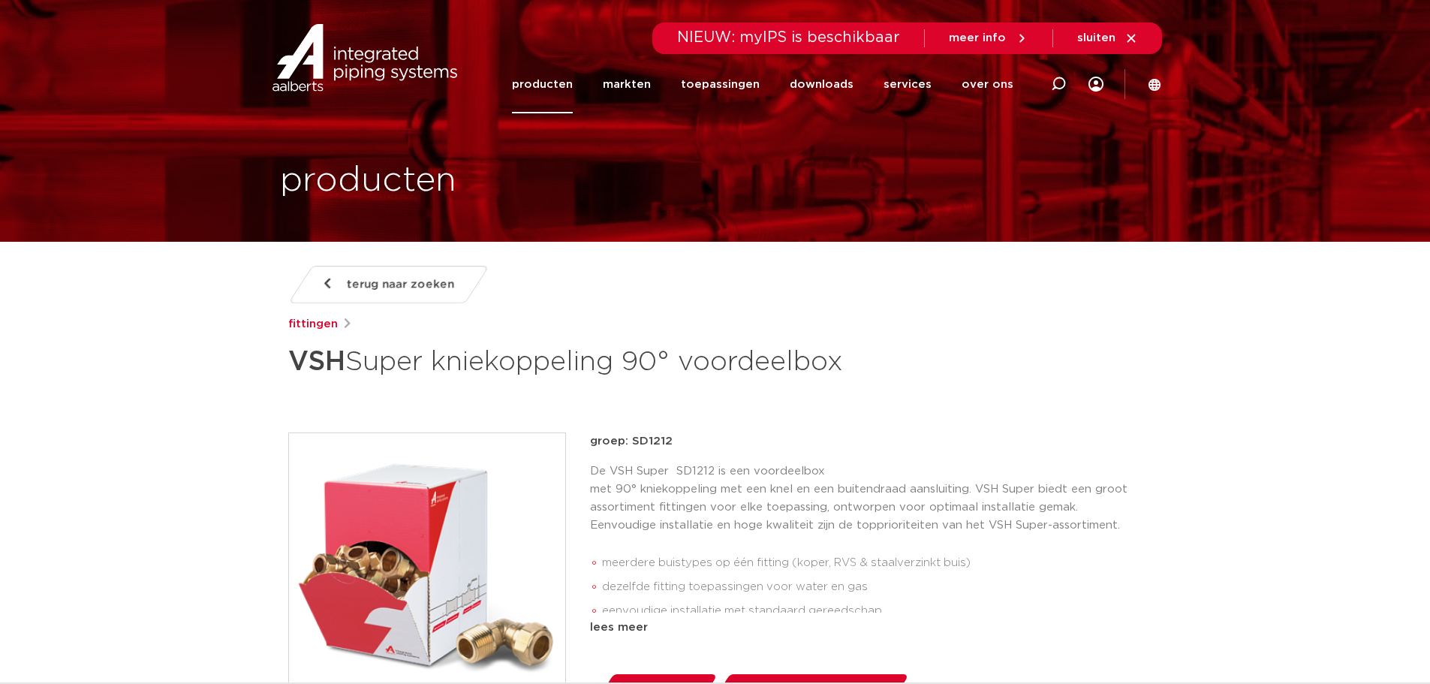
scroll to position [400, 0]
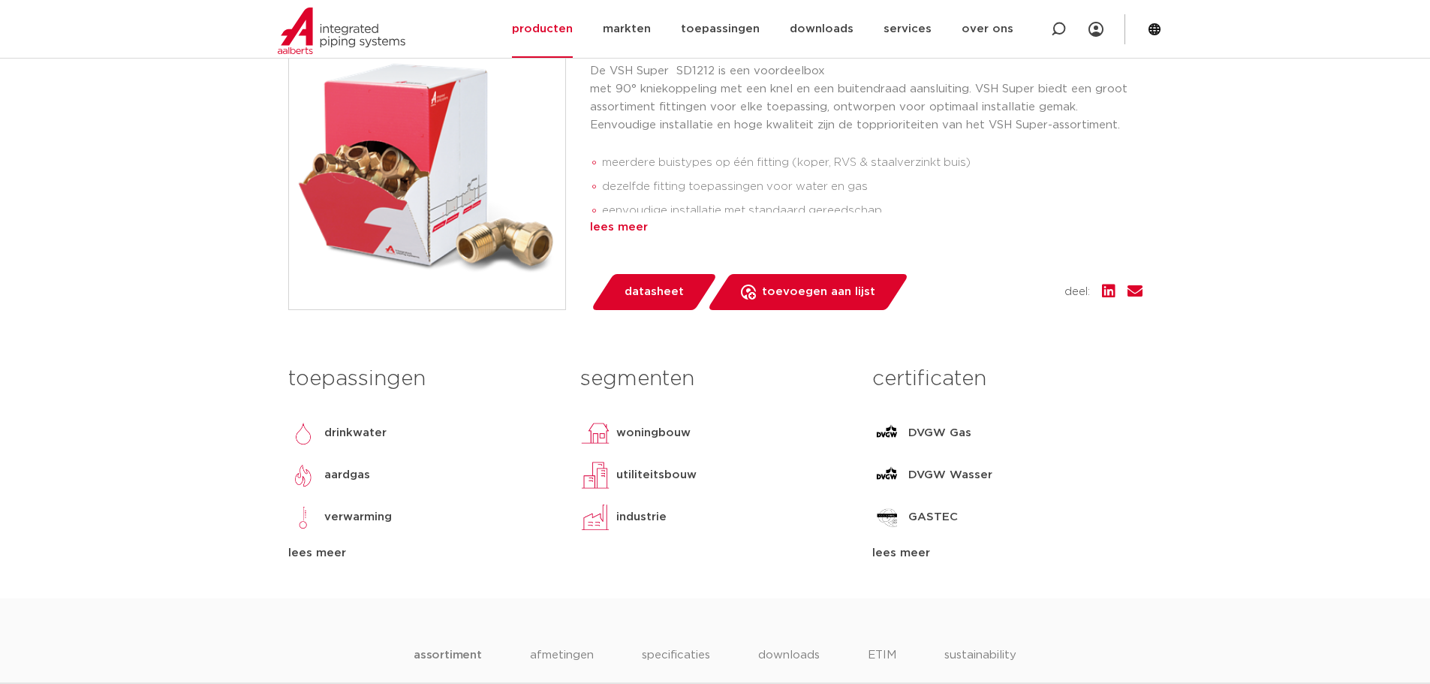
click at [626, 236] on div "lees meer" at bounding box center [866, 227] width 552 height 18
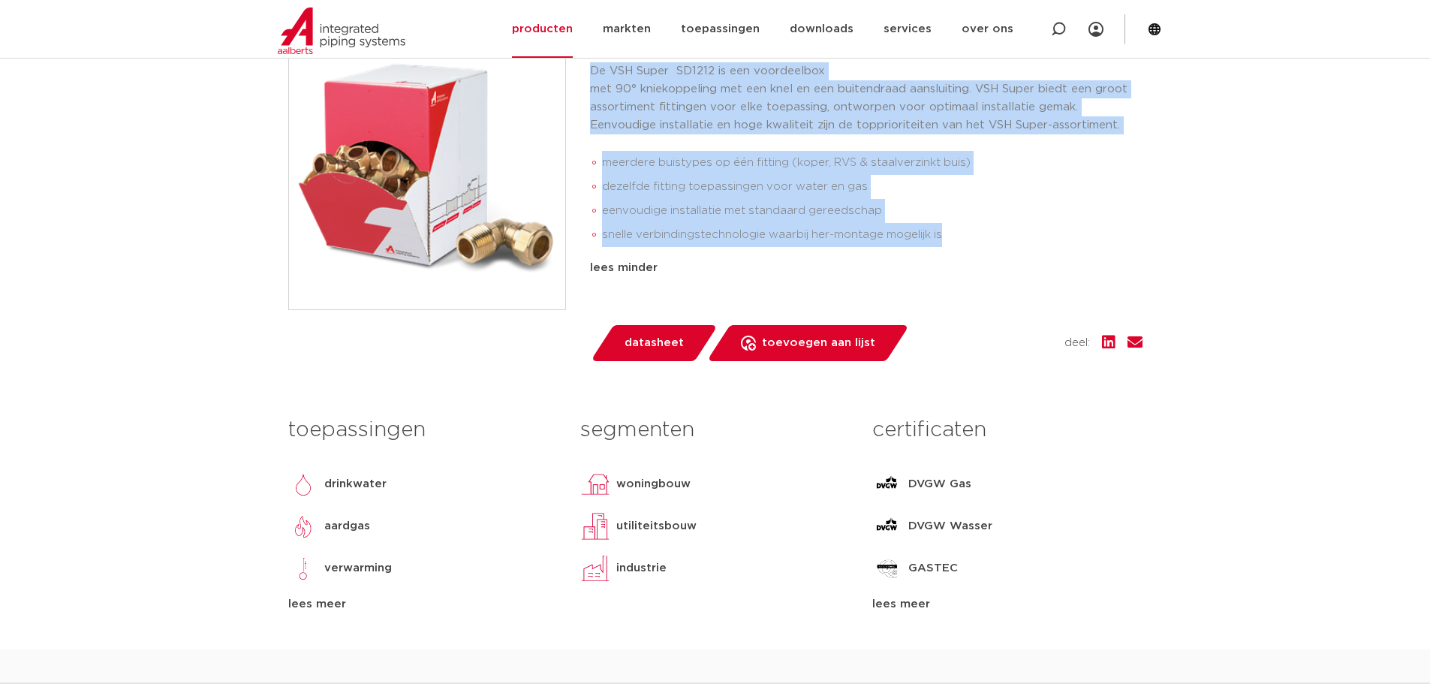
drag, startPoint x: 952, startPoint y: 271, endPoint x: 590, endPoint y: 109, distance: 396.4
click at [590, 109] on div "De VSH Super SD1212 is een voordeelbox met 90° kniekoppeling met een knel en ee…" at bounding box center [866, 157] width 552 height 191
copy div "De VSH Super SD1212 is een voordeelbox met 90° kniekoppeling met een knel en ee…"
click at [398, 186] on img at bounding box center [427, 171] width 276 height 276
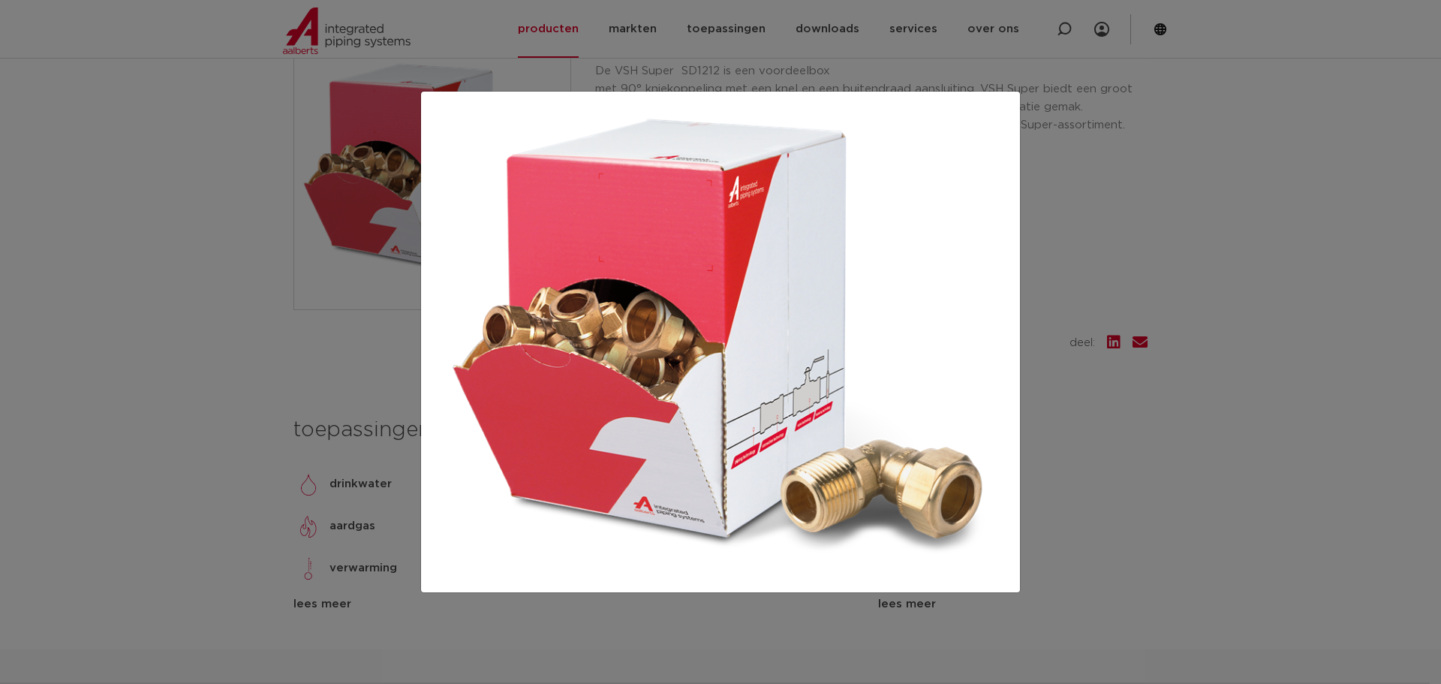
click at [1082, 211] on div at bounding box center [720, 342] width 1441 height 684
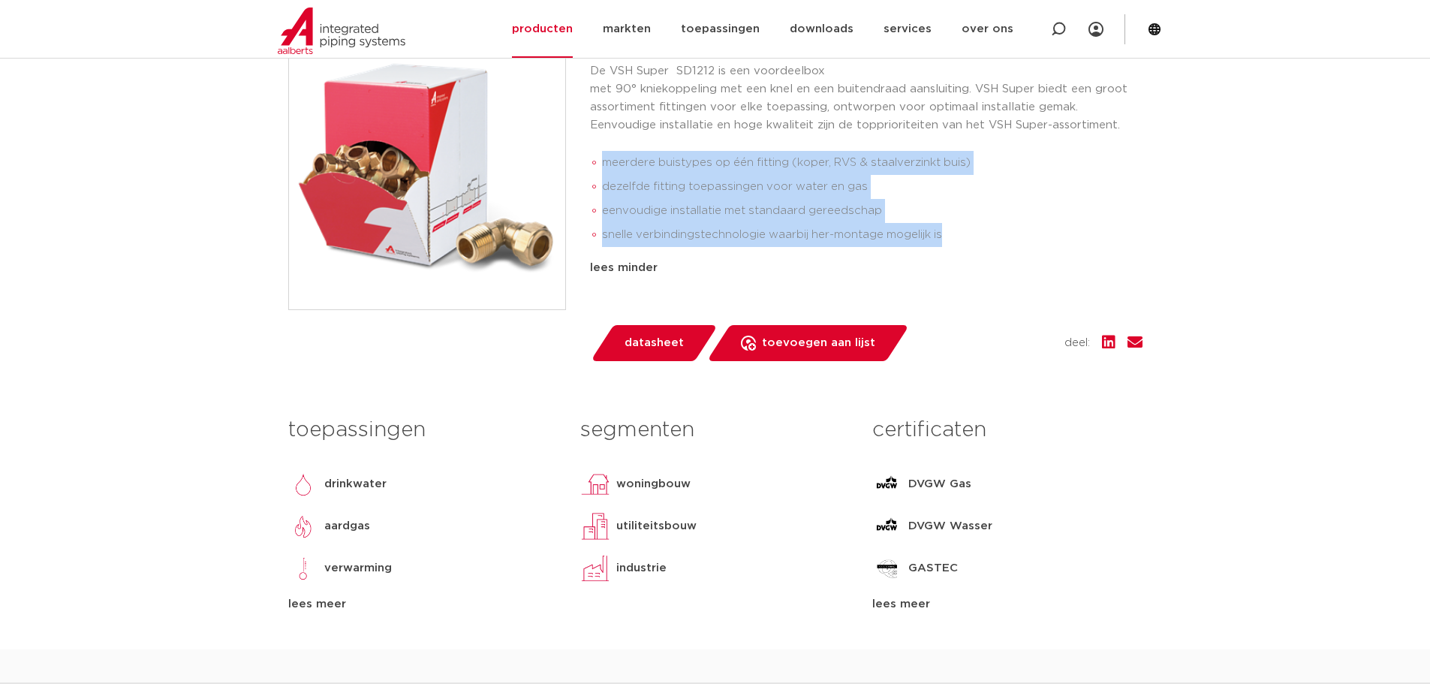
drag, startPoint x: 957, startPoint y: 272, endPoint x: 603, endPoint y: 195, distance: 361.8
click at [603, 195] on ul "meerdere buistypes op één fitting (koper, RVS & staalverzinkt buis) dezelfde fi…" at bounding box center [866, 198] width 552 height 107
copy ul "meerdere buistypes op één fitting (koper, RVS & staalverzinkt buis) dezelfde fi…"
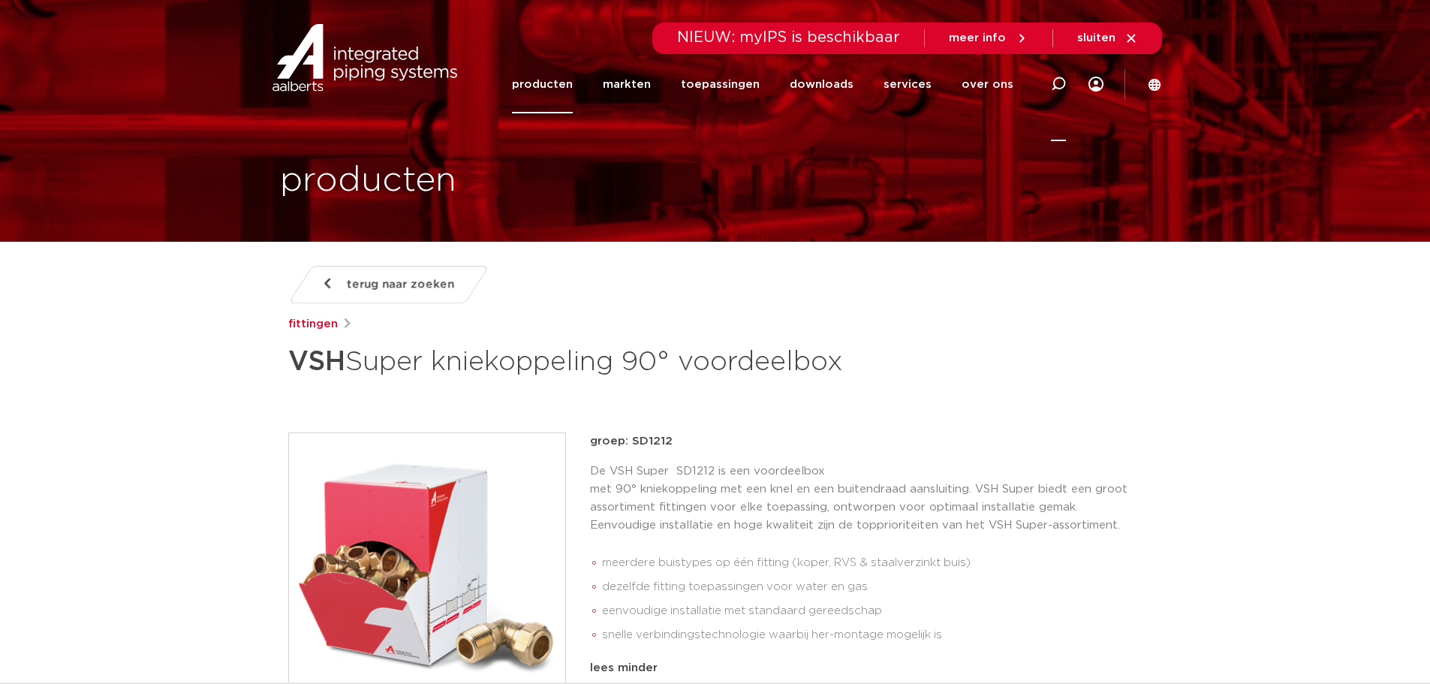
click at [1056, 88] on icon at bounding box center [1058, 84] width 18 height 18
click at [689, 89] on input "Zoeken" at bounding box center [832, 82] width 472 height 30
paste input "0889460"
type input "0889460"
click button "Zoeken" at bounding box center [0, 0] width 0 height 0
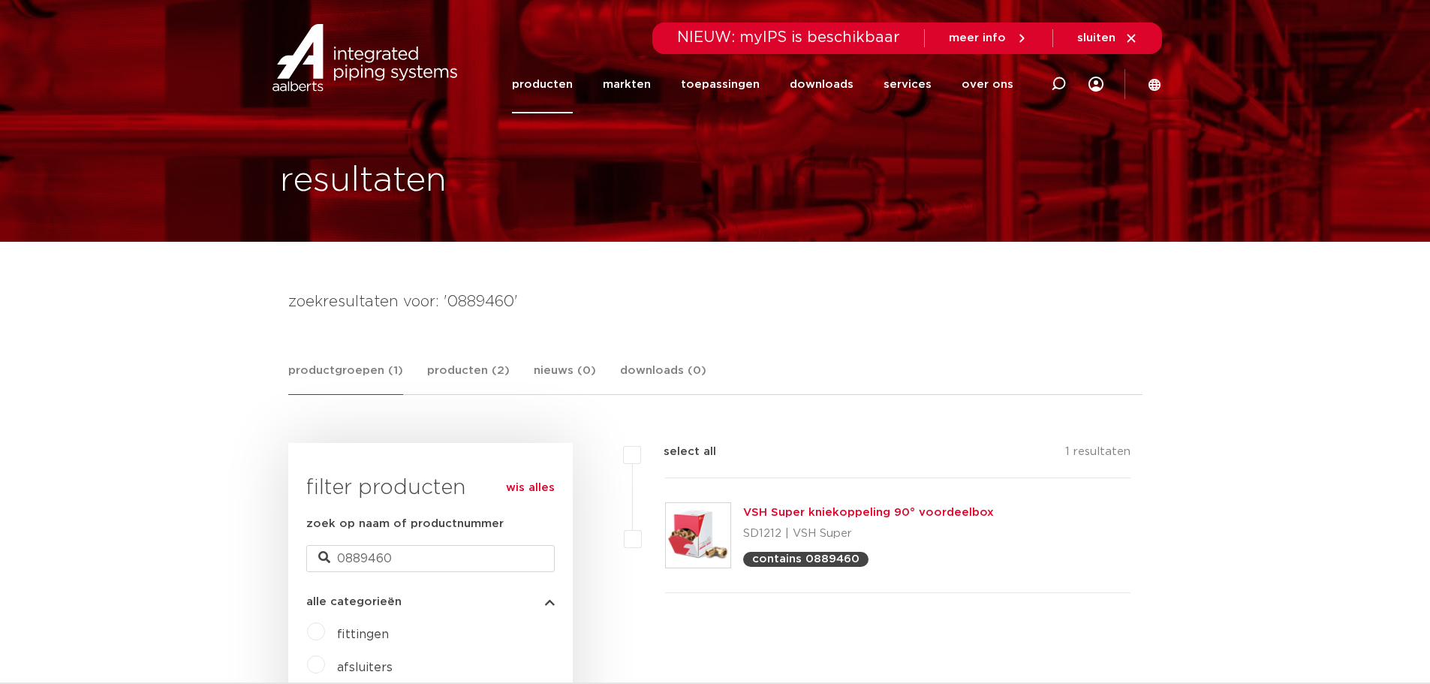
click at [778, 510] on link "VSH Super kniekoppeling 90° voordeelbox" at bounding box center [868, 512] width 251 height 11
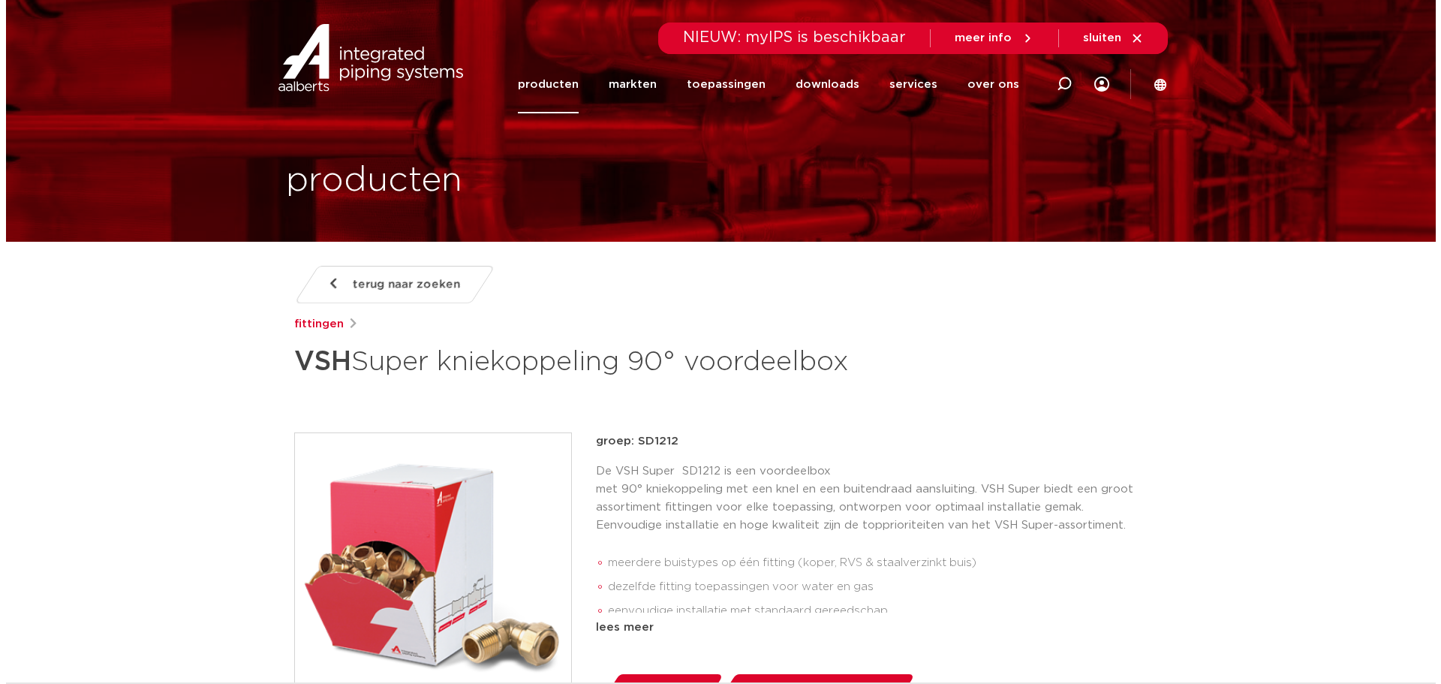
scroll to position [400, 0]
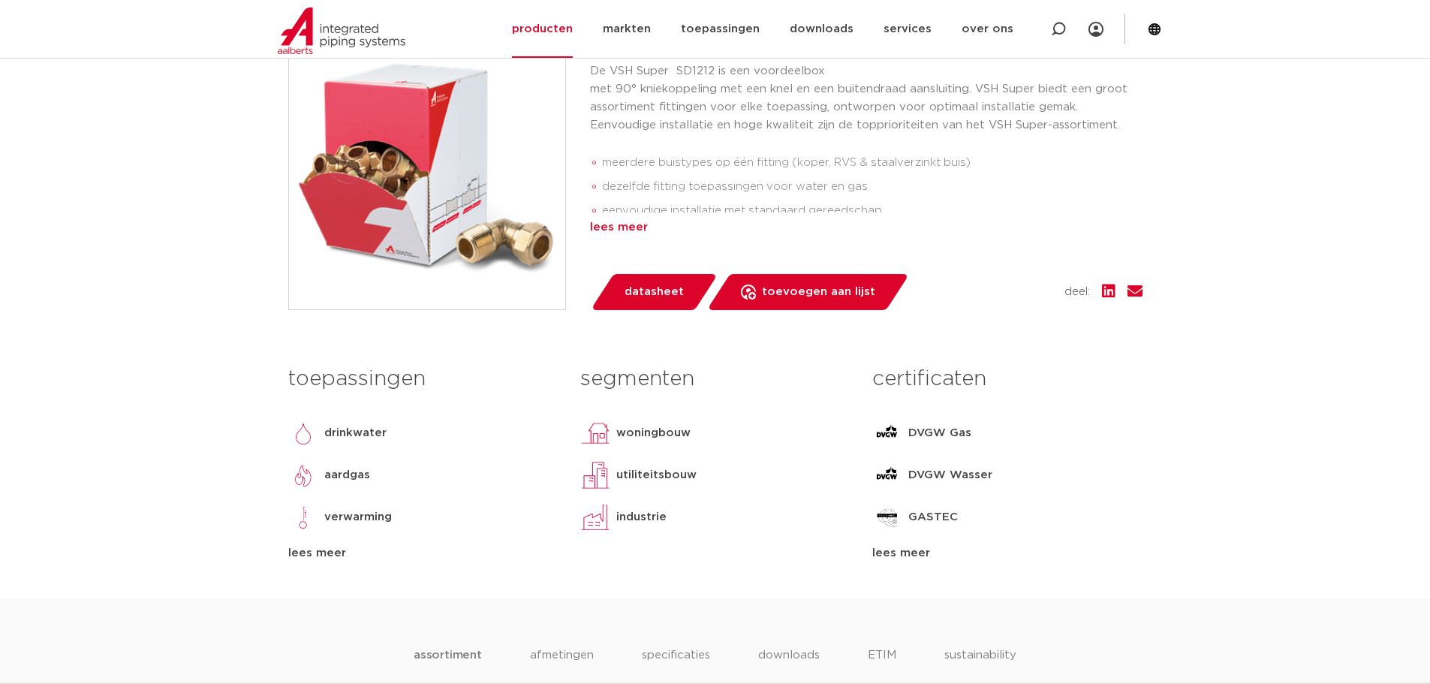
click at [633, 236] on div "lees meer" at bounding box center [866, 227] width 552 height 18
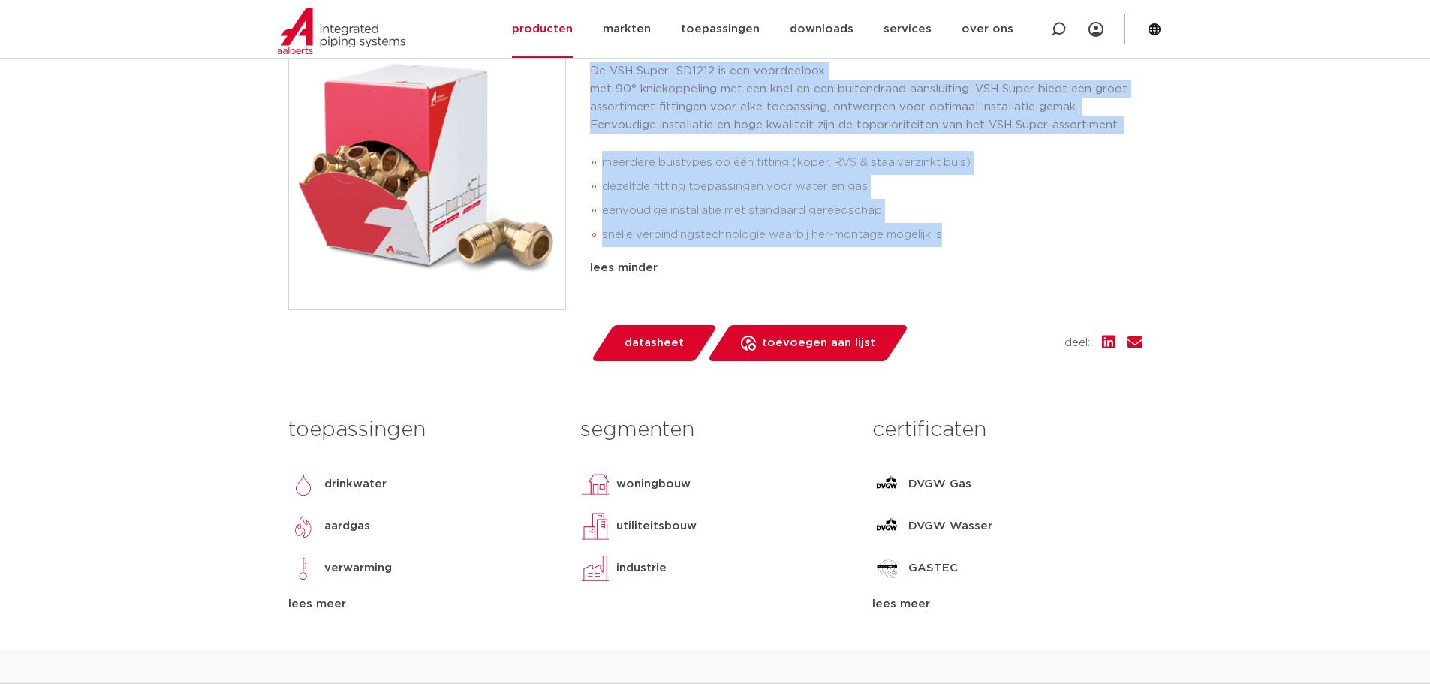
drag, startPoint x: 865, startPoint y: 263, endPoint x: 589, endPoint y: 106, distance: 316.9
click at [590, 106] on div "De VSH Super SD1212 is een voordeelbox met 90° kniekoppeling met een knel en ee…" at bounding box center [866, 157] width 552 height 191
copy div "De VSH Super SD1212 is een voordeelbox met 90° kniekoppeling met een knel en ee…"
click at [463, 237] on img at bounding box center [427, 171] width 276 height 276
